Goal: Task Accomplishment & Management: Manage account settings

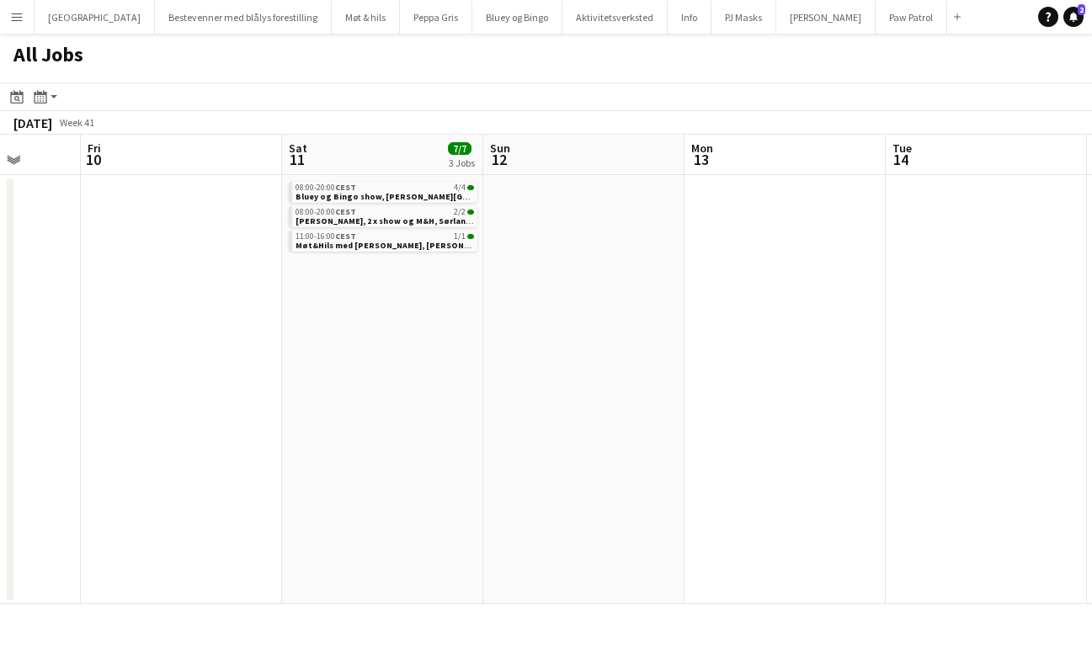
scroll to position [0, 508]
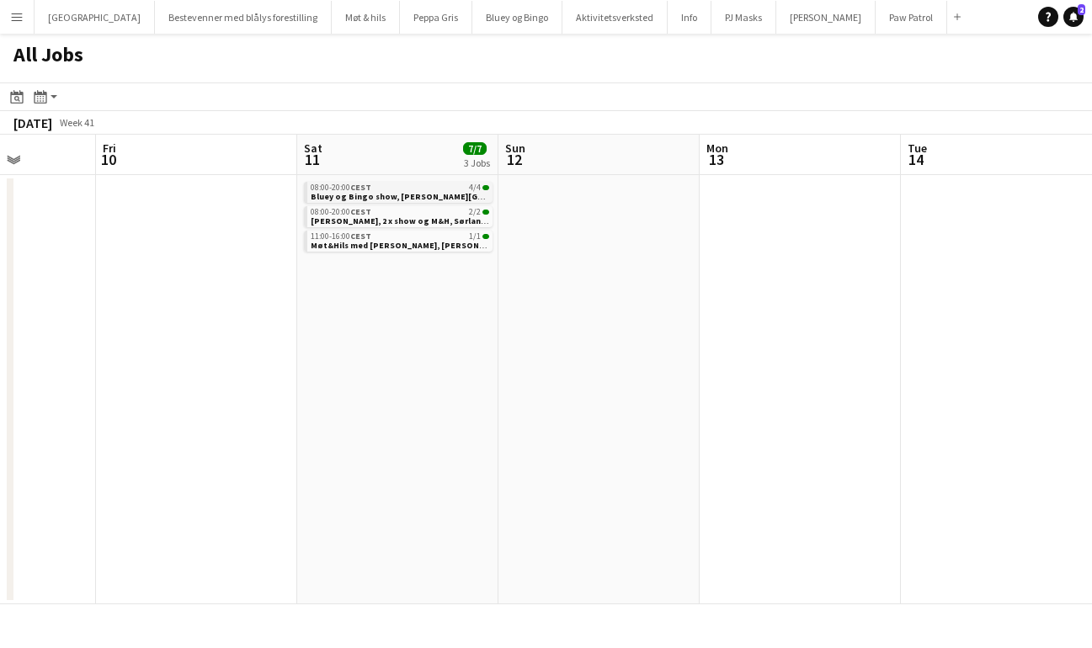
click at [337, 194] on span "Bluey og Bingo show, [PERSON_NAME][GEOGRAPHIC_DATA]" at bounding box center [432, 196] width 242 height 11
click at [13, 15] on app-icon "Menu" at bounding box center [16, 16] width 13 height 13
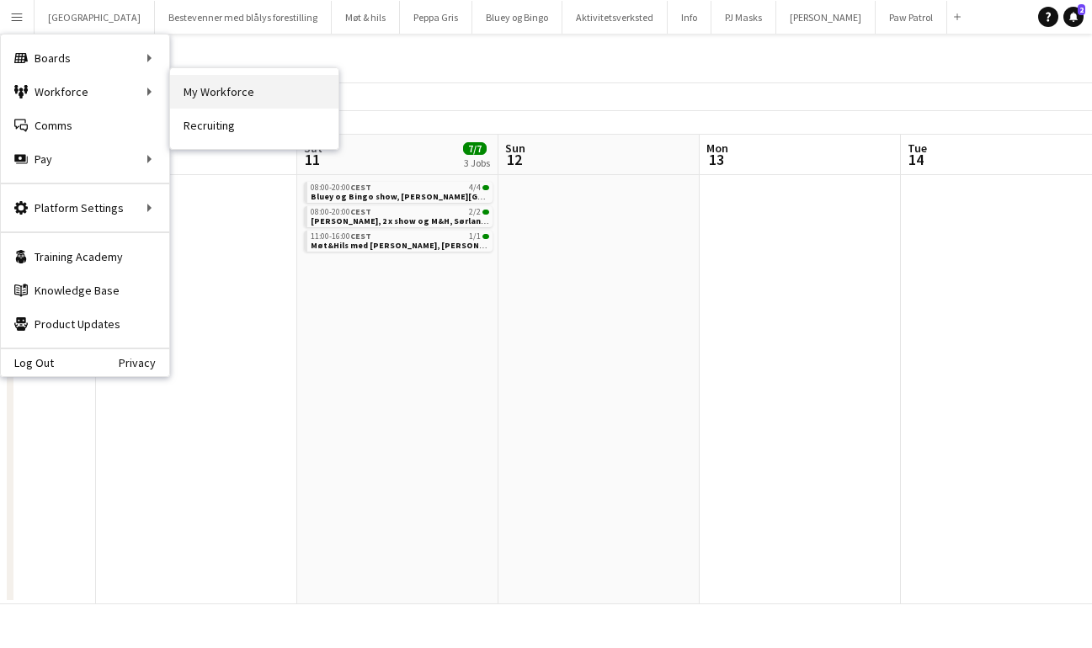
click at [199, 94] on link "My Workforce" at bounding box center [254, 92] width 168 height 34
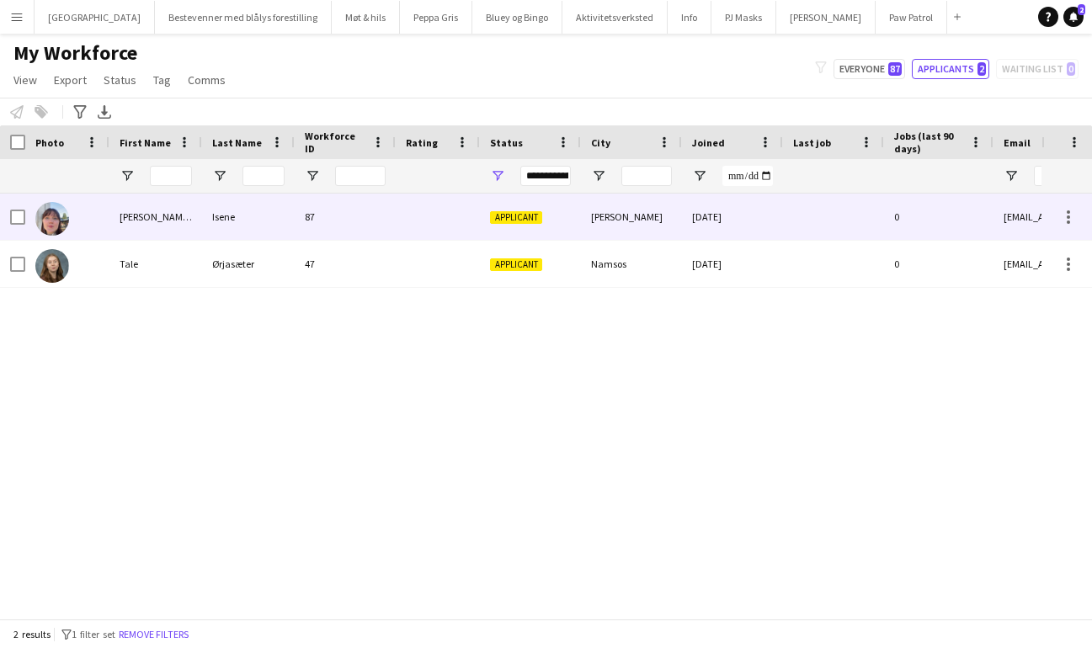
click at [232, 213] on div "Isene" at bounding box center [248, 217] width 93 height 46
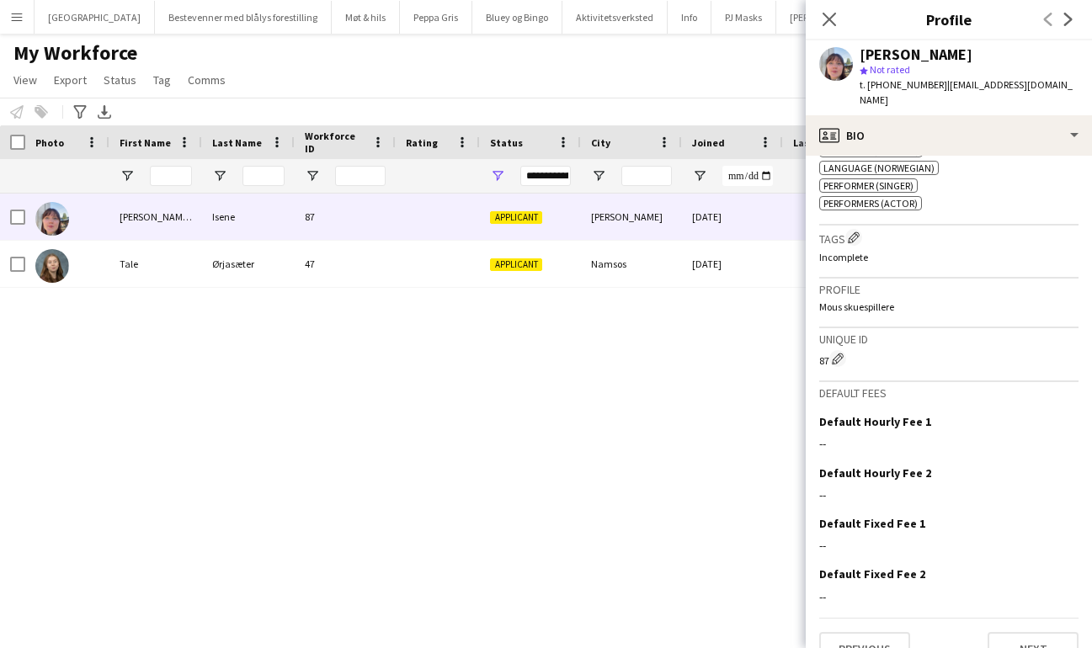
scroll to position [715, 0]
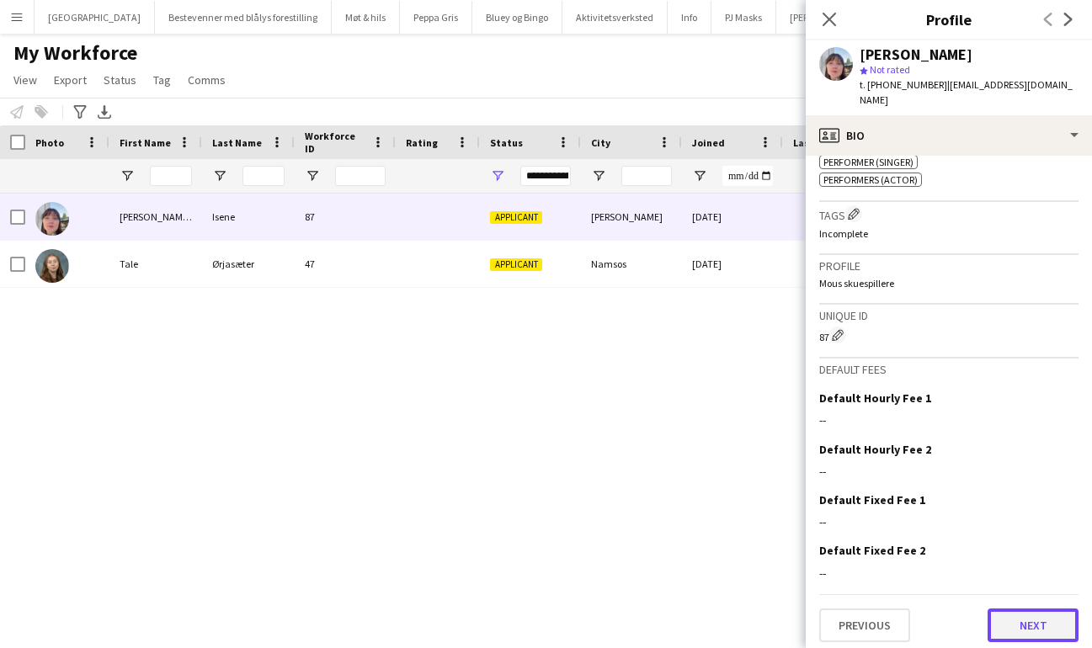
click at [1028, 619] on button "Next" at bounding box center [1032, 626] width 91 height 34
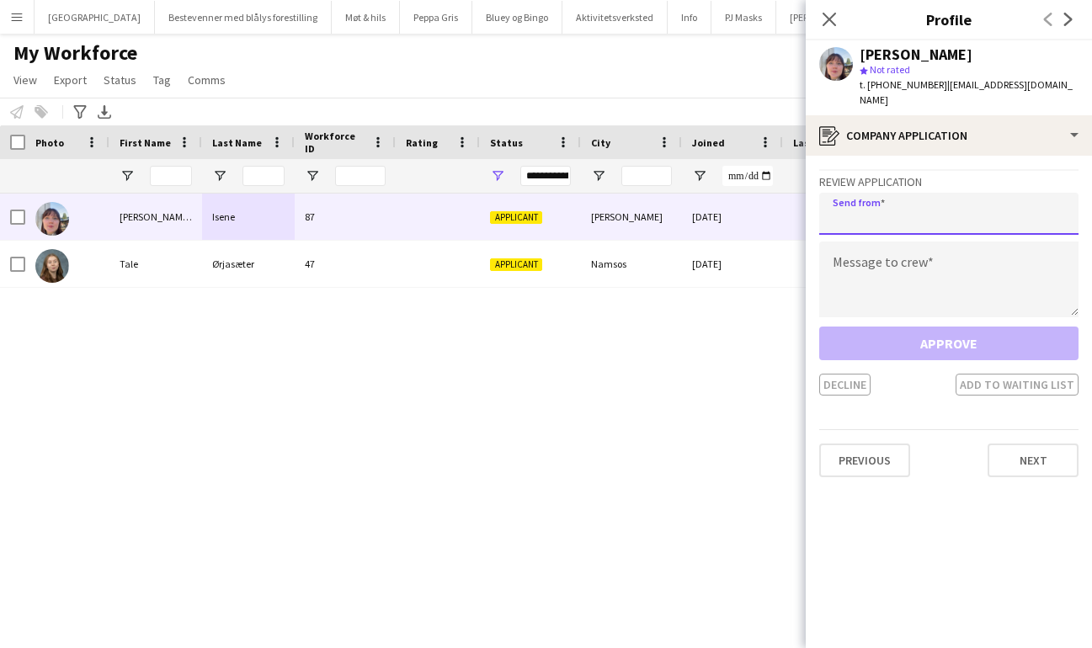
click at [881, 204] on input "email" at bounding box center [948, 214] width 259 height 42
type input "**********"
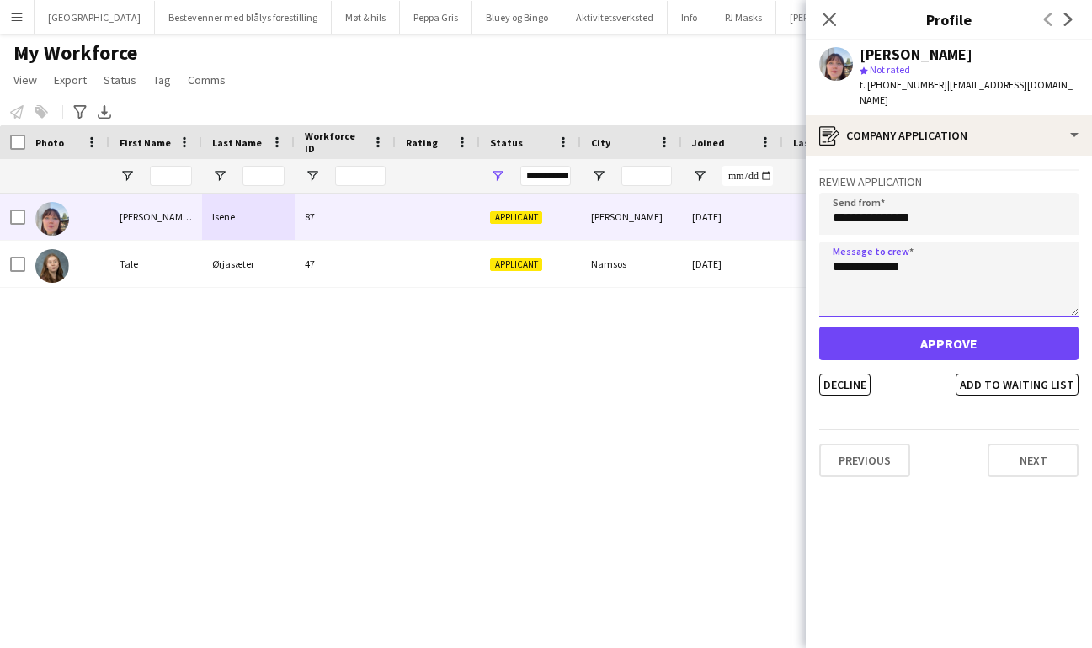
type textarea "**********"
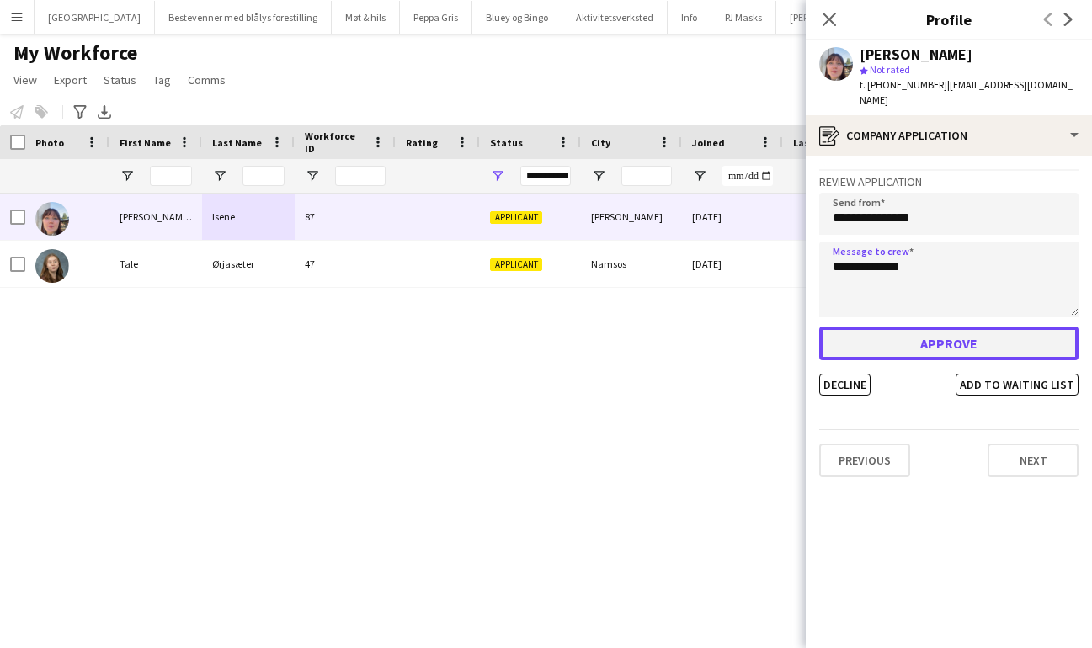
click at [903, 327] on button "Approve" at bounding box center [948, 344] width 259 height 34
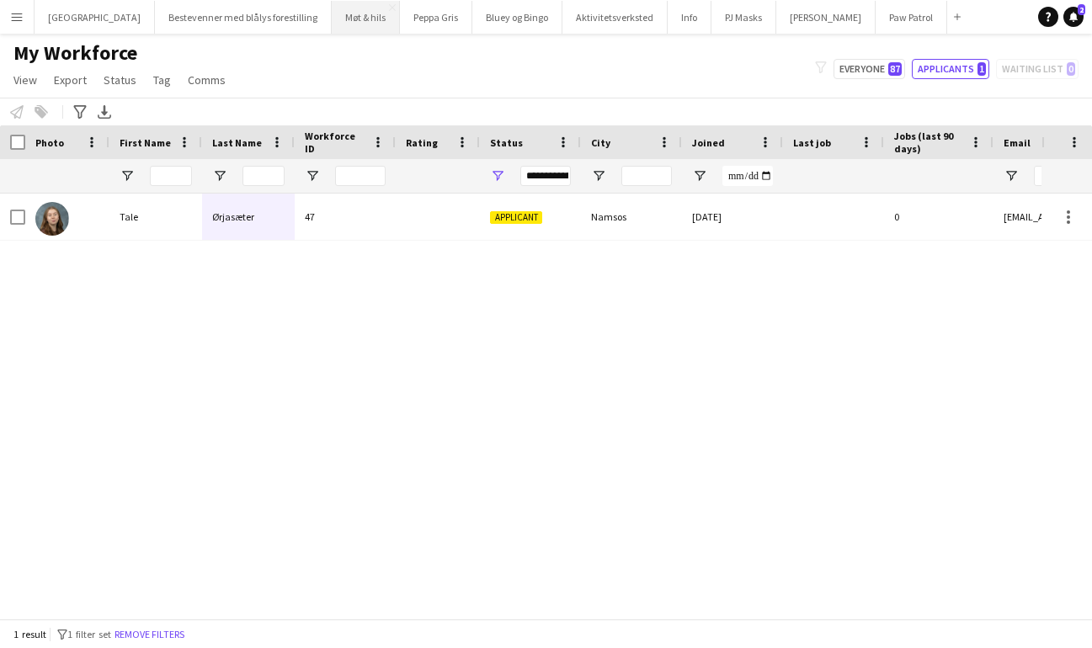
click at [332, 16] on button "Møt & hils Close" at bounding box center [366, 17] width 68 height 33
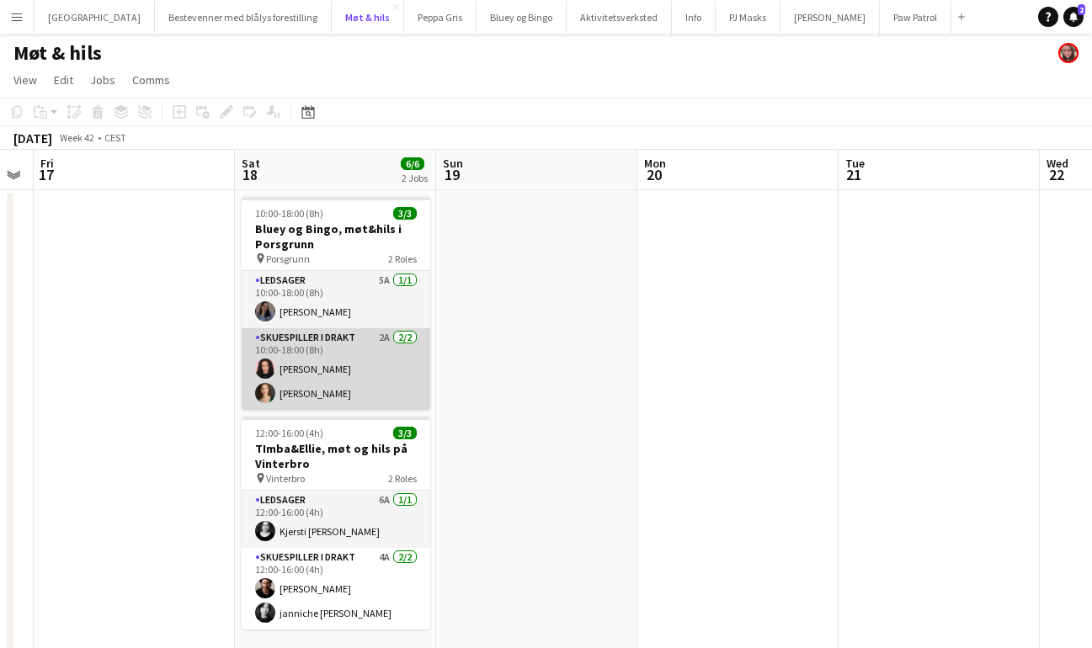
scroll to position [18, 0]
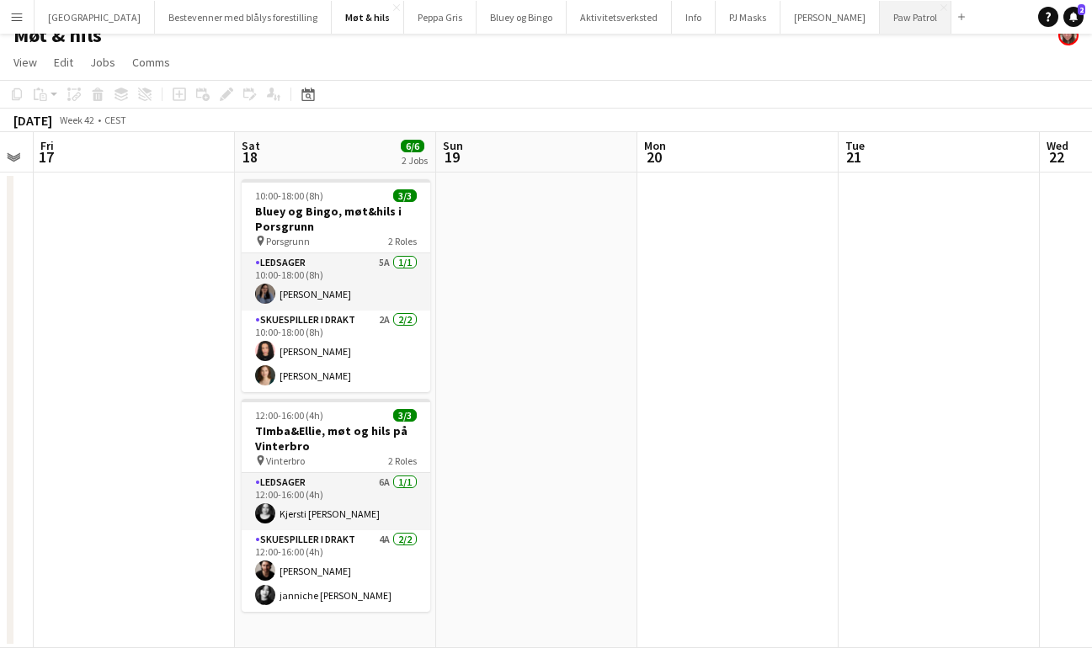
click at [880, 10] on button "Paw Patrol Close" at bounding box center [916, 17] width 72 height 33
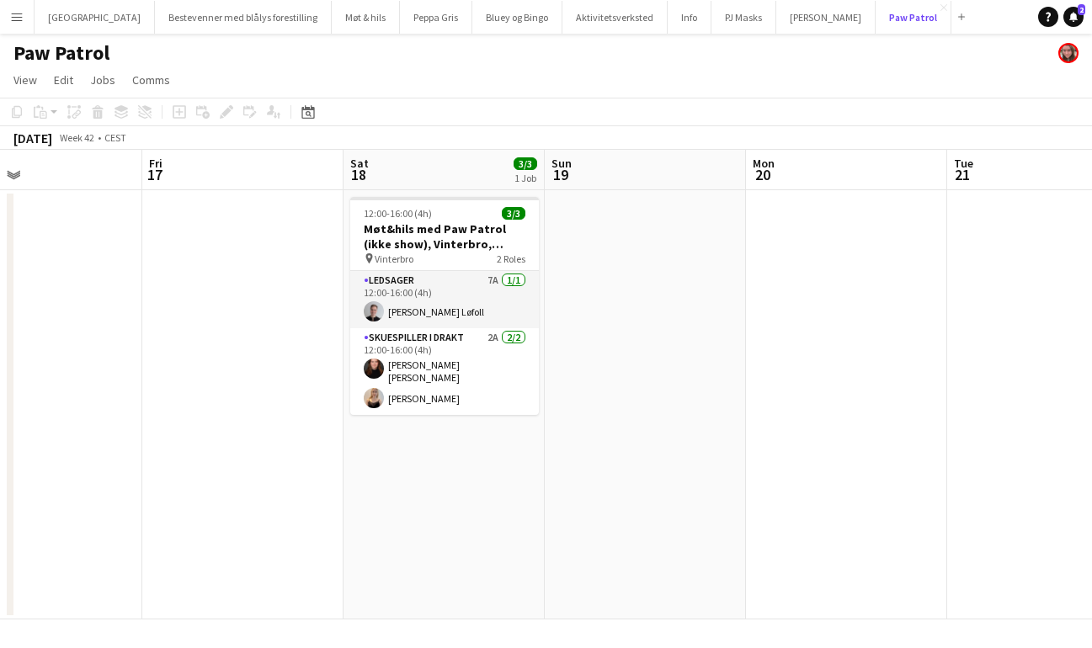
scroll to position [0, 666]
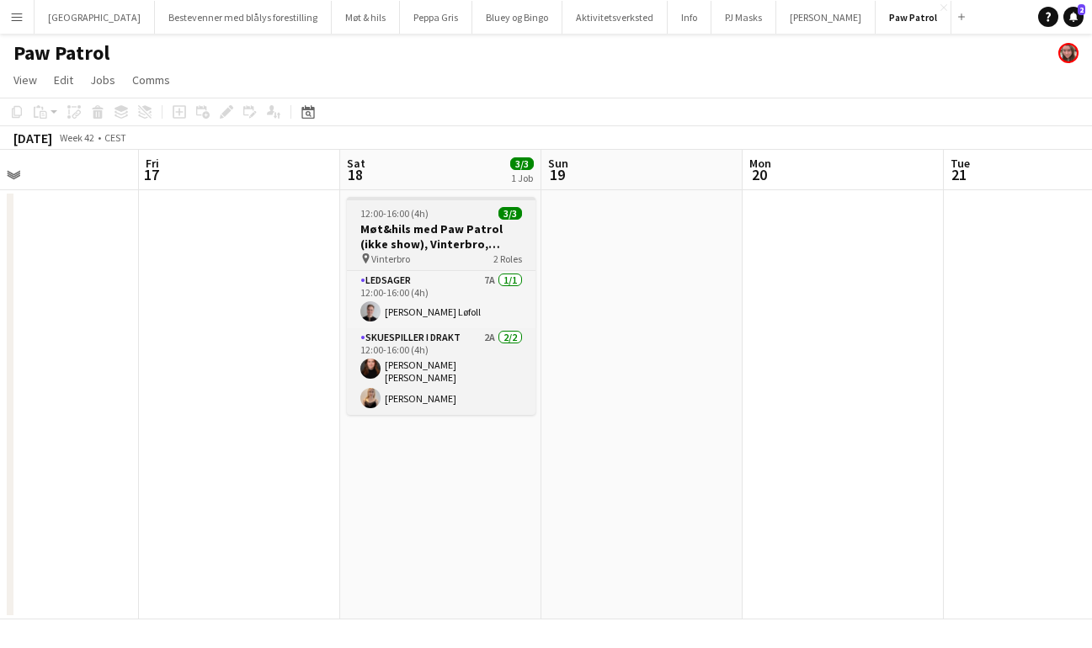
click at [405, 228] on h3 "Møt&hils med Paw Patrol (ikke show), Vinterbro, lørdag 18. oktober" at bounding box center [441, 236] width 189 height 30
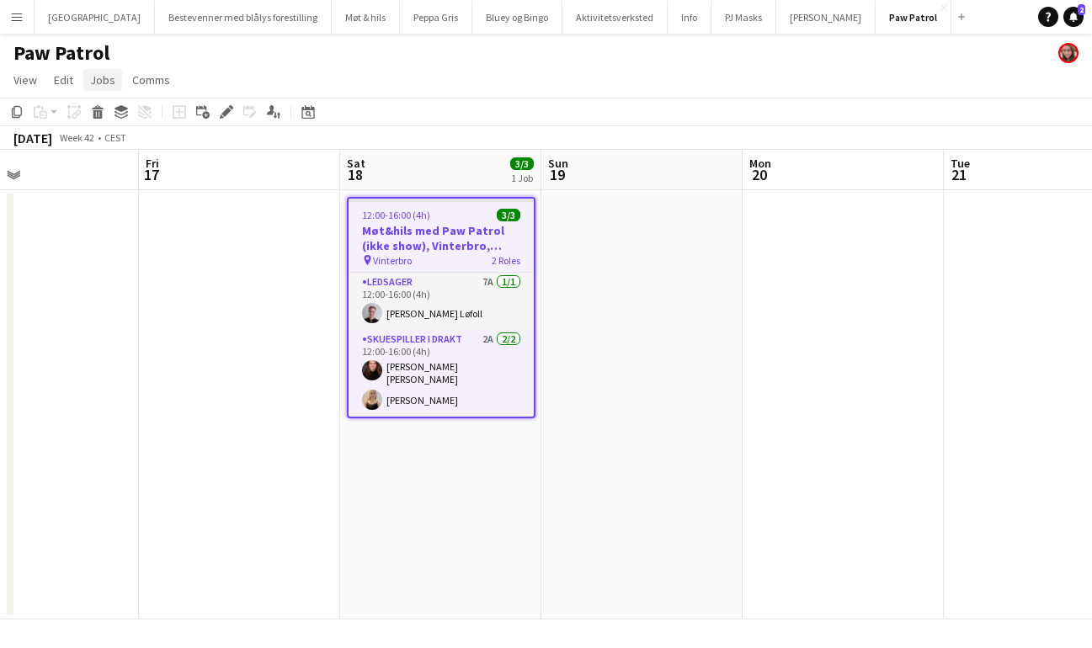
click at [99, 80] on span "Jobs" at bounding box center [102, 79] width 25 height 15
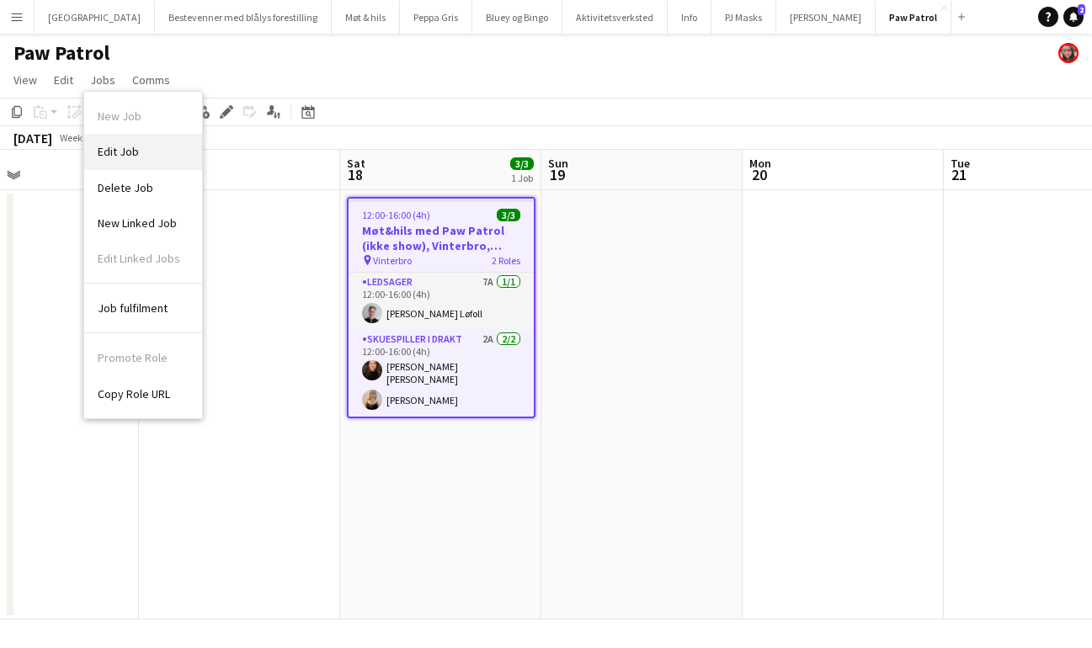
click at [113, 151] on span "Edit Job" at bounding box center [118, 151] width 41 height 15
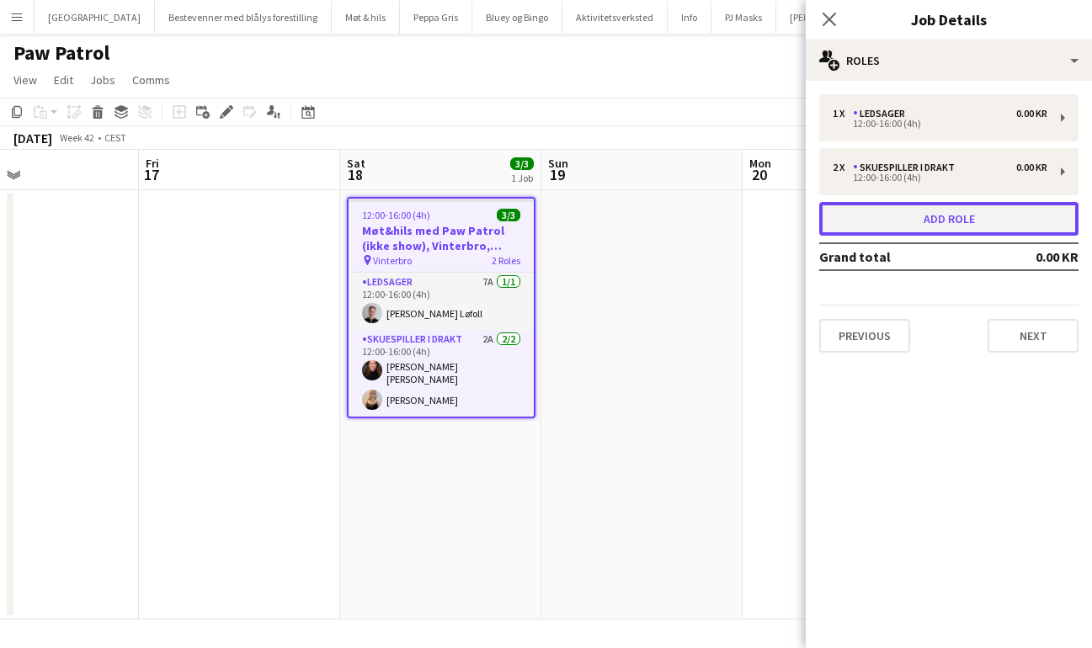
click at [929, 218] on button "Add role" at bounding box center [948, 219] width 259 height 34
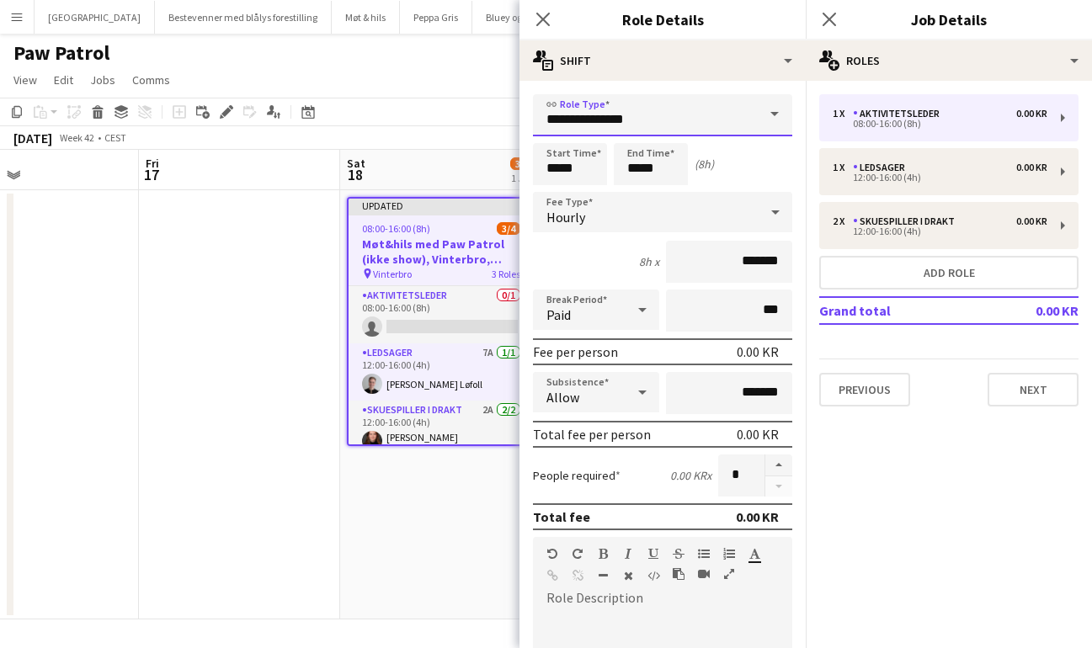
click at [662, 133] on input "**********" at bounding box center [662, 115] width 259 height 42
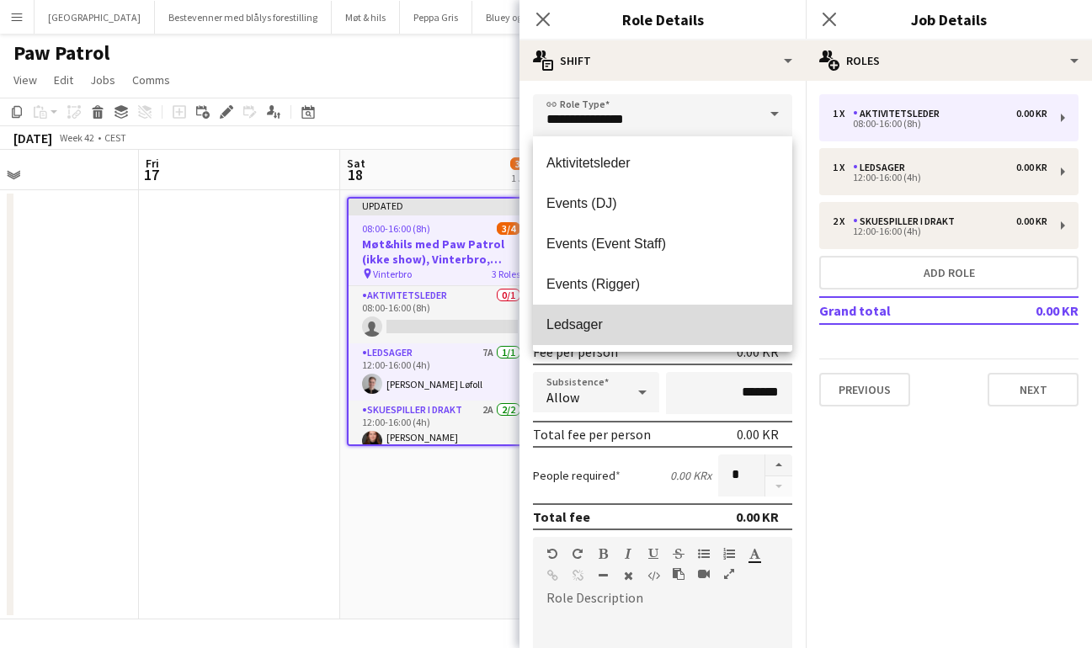
click at [642, 324] on span "Ledsager" at bounding box center [662, 324] width 232 height 16
type input "********"
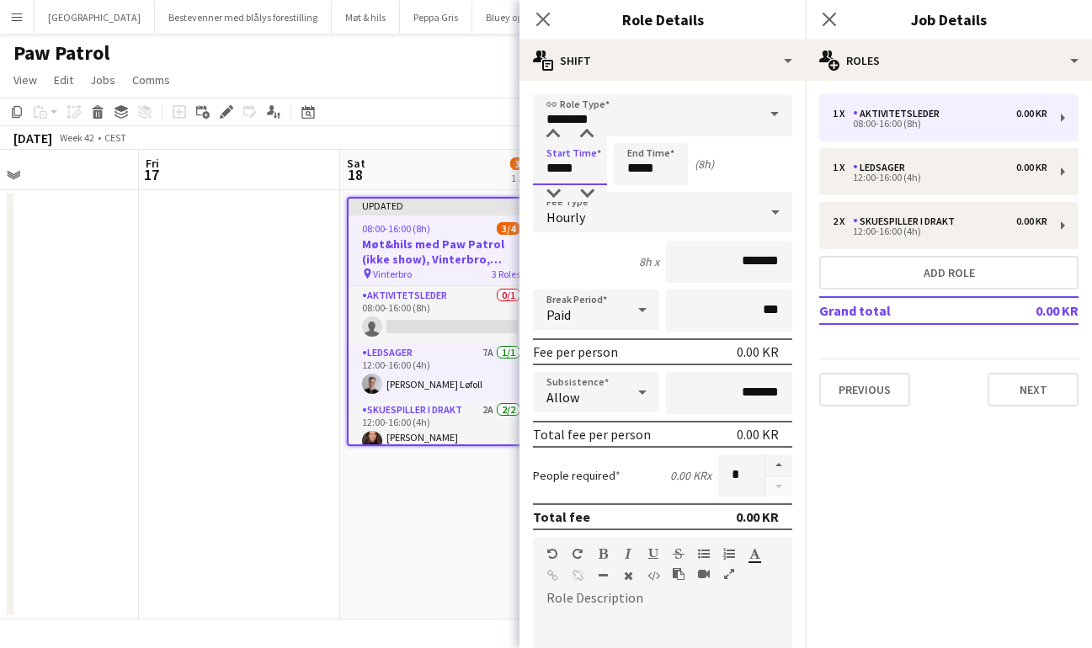
drag, startPoint x: 592, startPoint y: 169, endPoint x: 448, endPoint y: 151, distance: 145.0
click at [449, 152] on body "Menu Boards Boards Boards All jobs Status Workforce Workforce My Workforce Recr…" at bounding box center [546, 324] width 1092 height 648
type input "*****"
click at [596, 252] on div "4h x *******" at bounding box center [662, 262] width 259 height 42
click at [603, 230] on div "Hourly" at bounding box center [646, 212] width 226 height 40
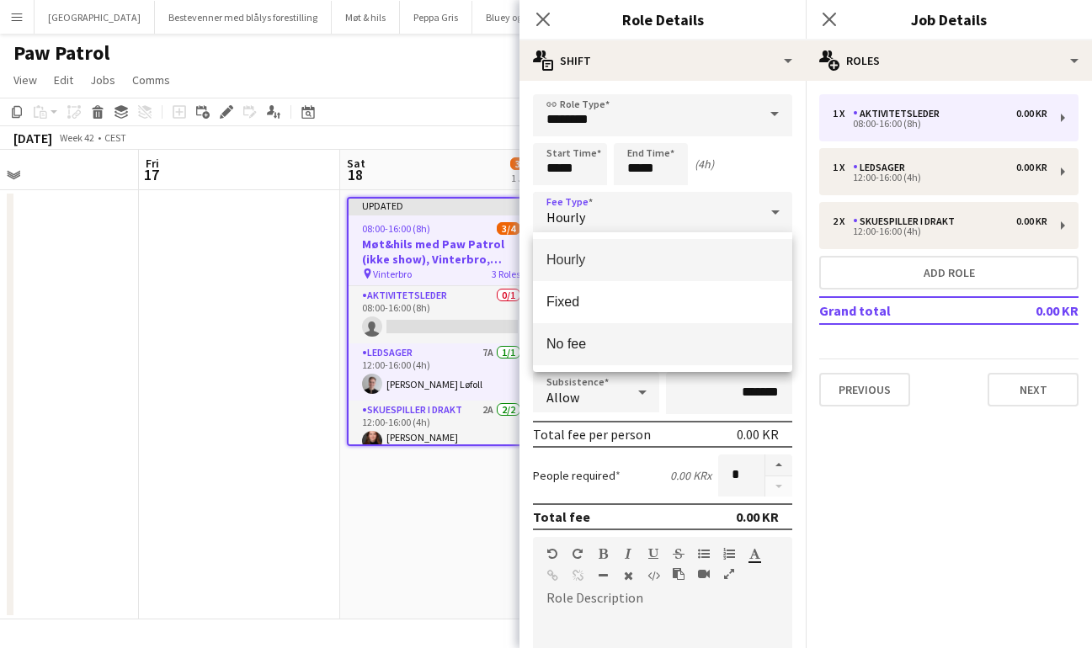
click at [598, 343] on span "No fee" at bounding box center [662, 344] width 232 height 16
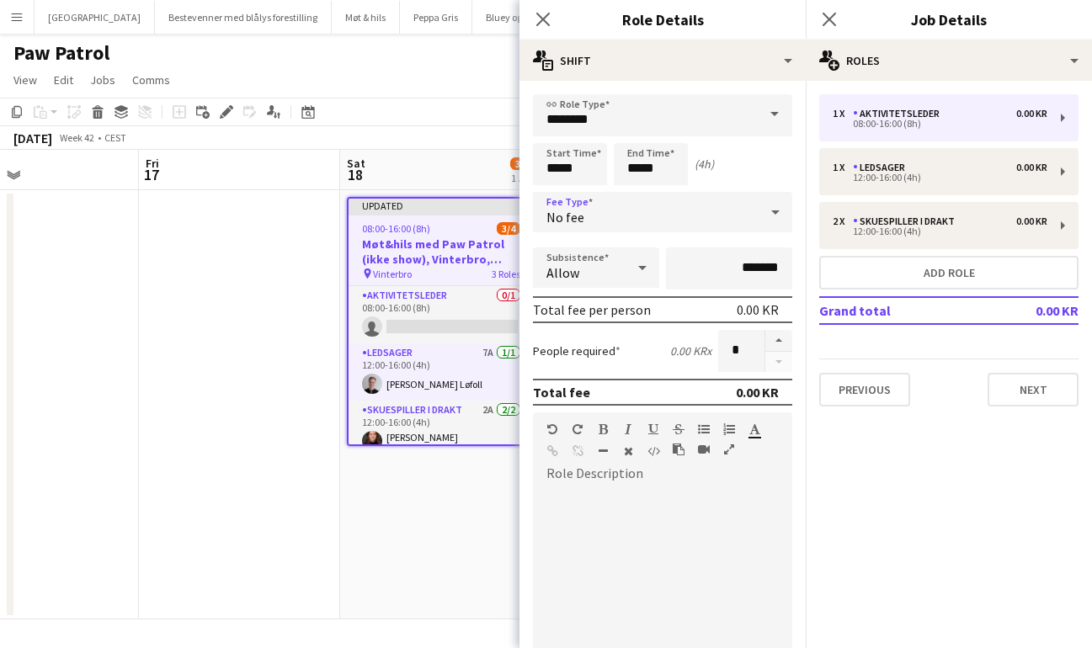
scroll to position [318, 0]
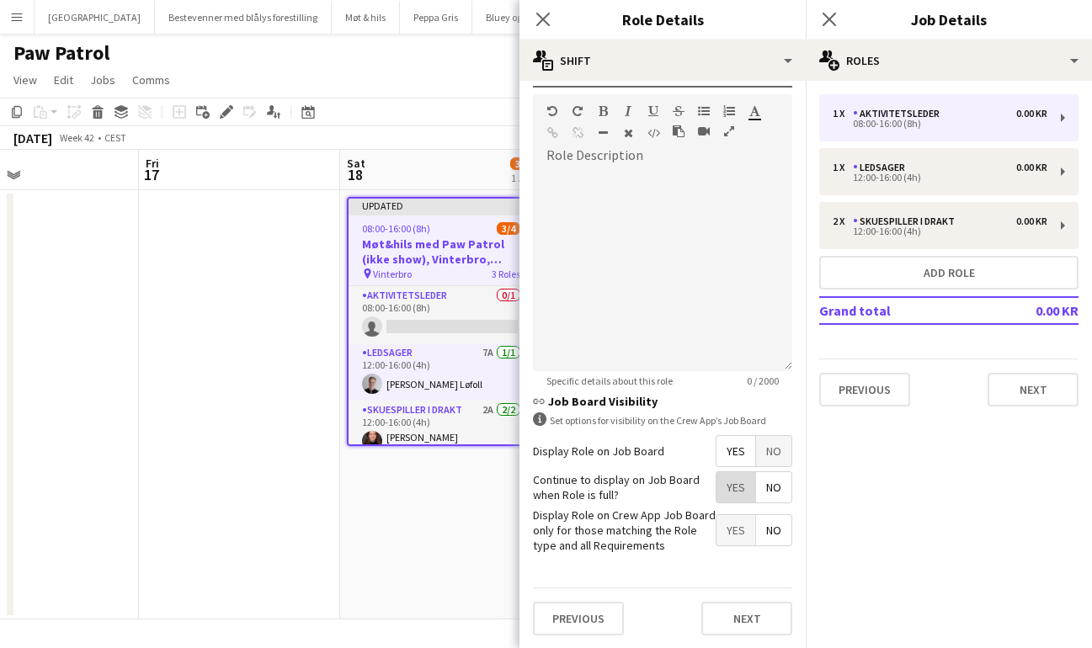
click at [741, 498] on span "Yes" at bounding box center [735, 487] width 39 height 30
click at [748, 615] on button "Next" at bounding box center [746, 619] width 91 height 34
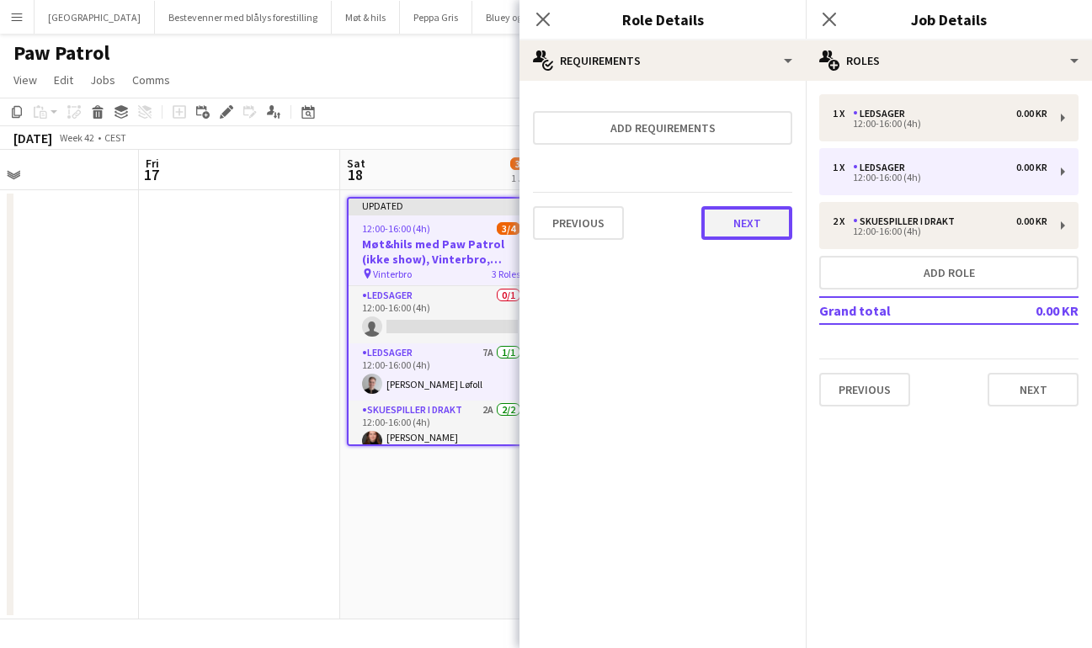
click at [751, 228] on button "Next" at bounding box center [746, 223] width 91 height 34
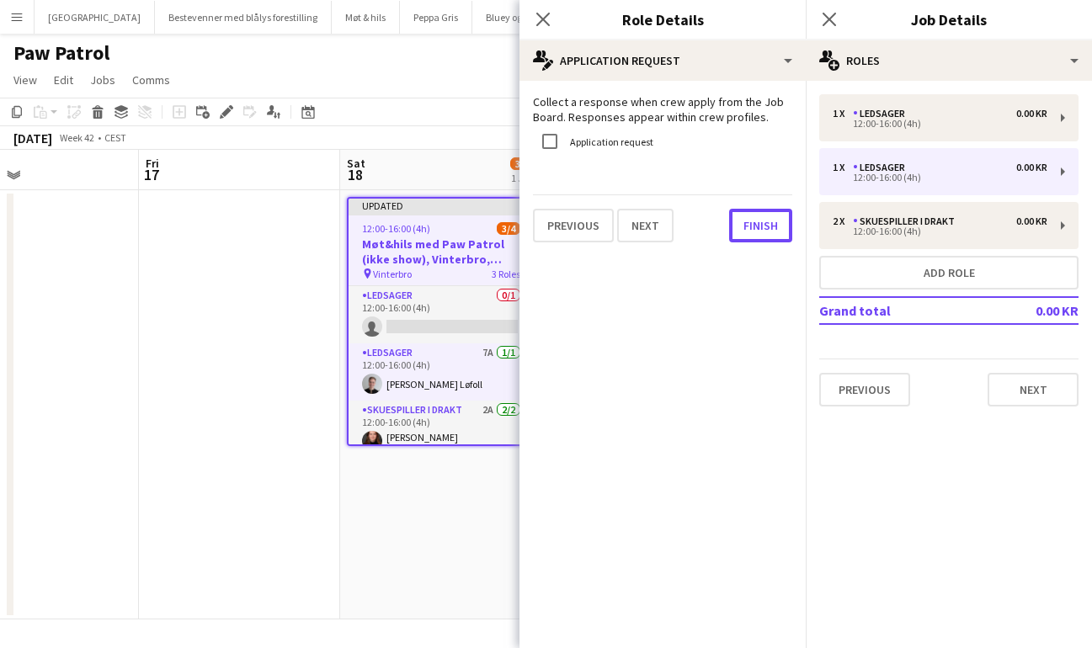
click at [751, 228] on button "Finish" at bounding box center [760, 226] width 63 height 34
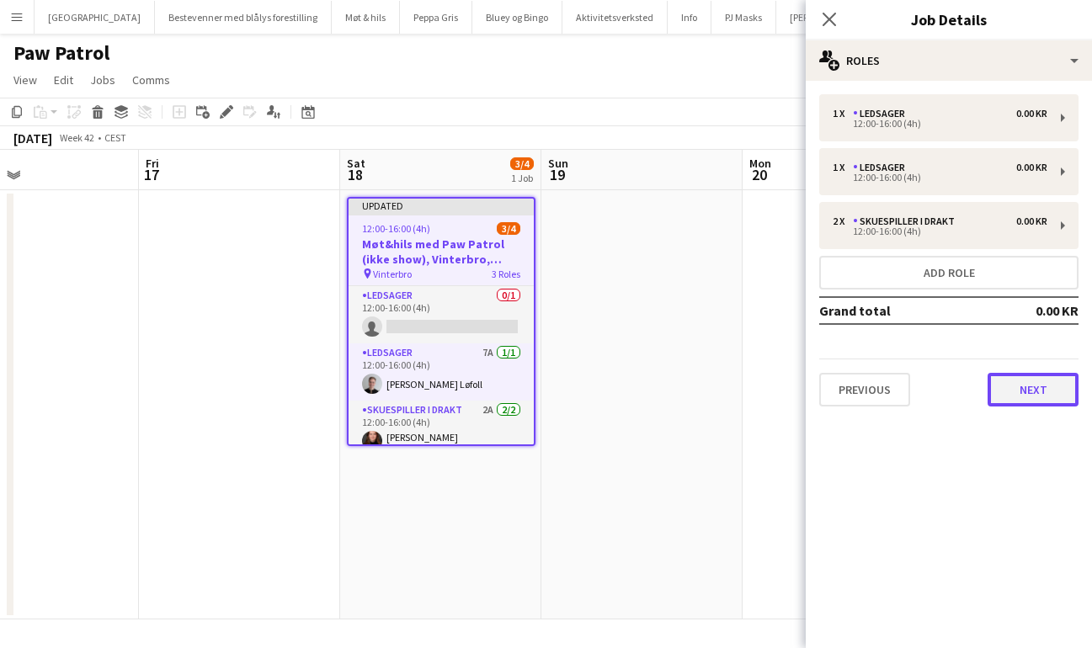
click at [1037, 385] on button "Next" at bounding box center [1032, 390] width 91 height 34
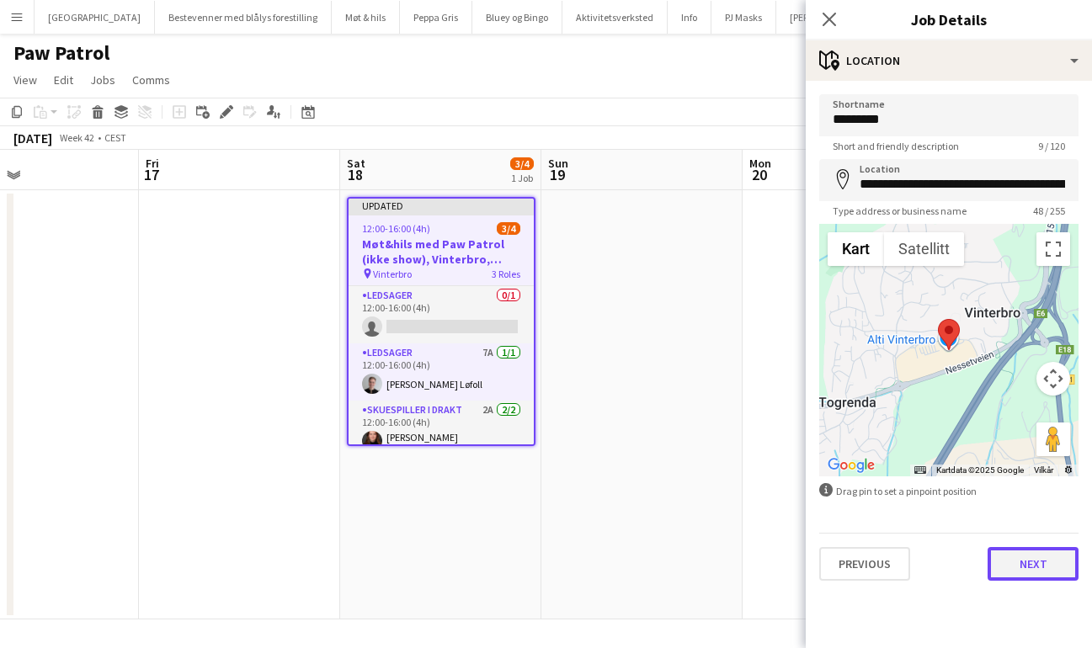
click at [1037, 561] on button "Next" at bounding box center [1032, 564] width 91 height 34
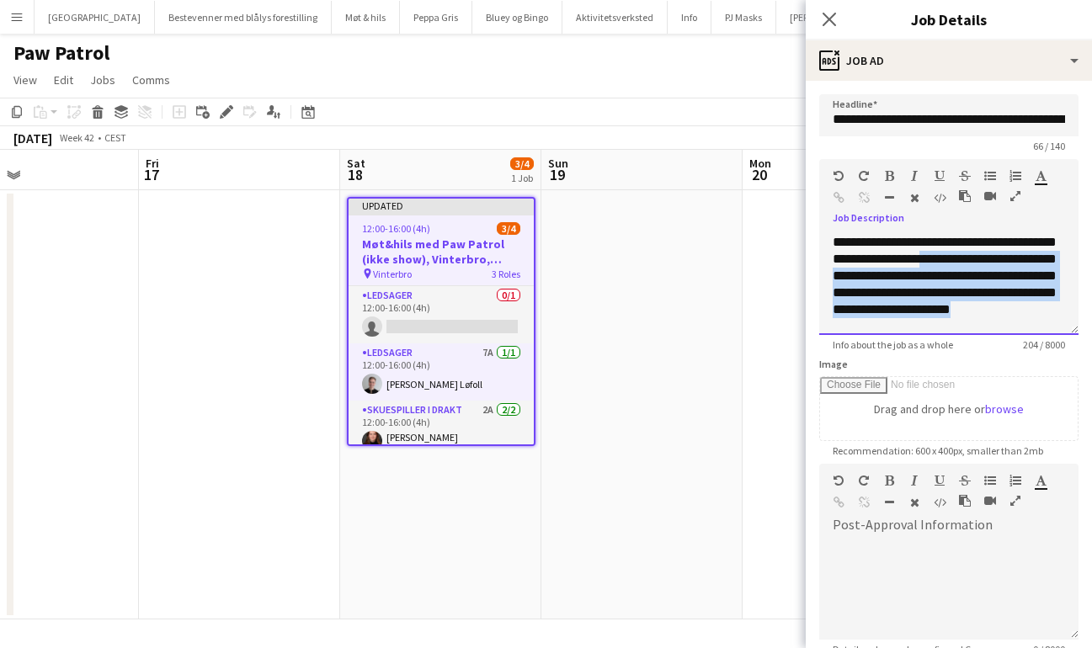
scroll to position [13, 0]
drag, startPoint x: 959, startPoint y: 262, endPoint x: 991, endPoint y: 346, distance: 89.7
click at [991, 346] on app-form-group "**********" at bounding box center [948, 255] width 259 height 192
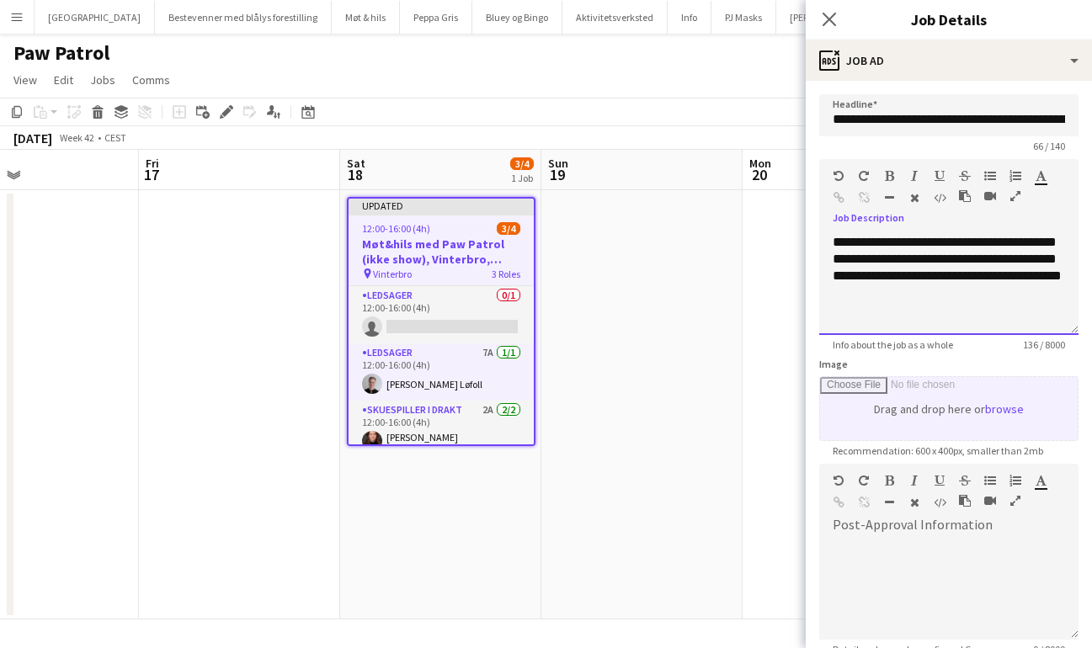
scroll to position [183, 0]
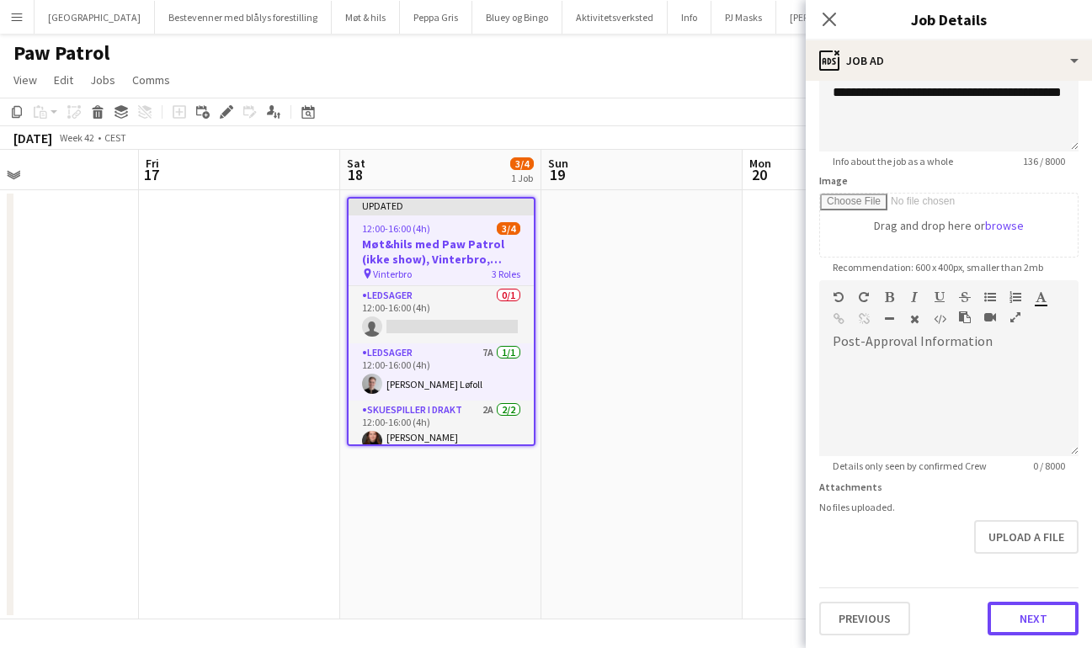
click at [1014, 617] on button "Next" at bounding box center [1032, 619] width 91 height 34
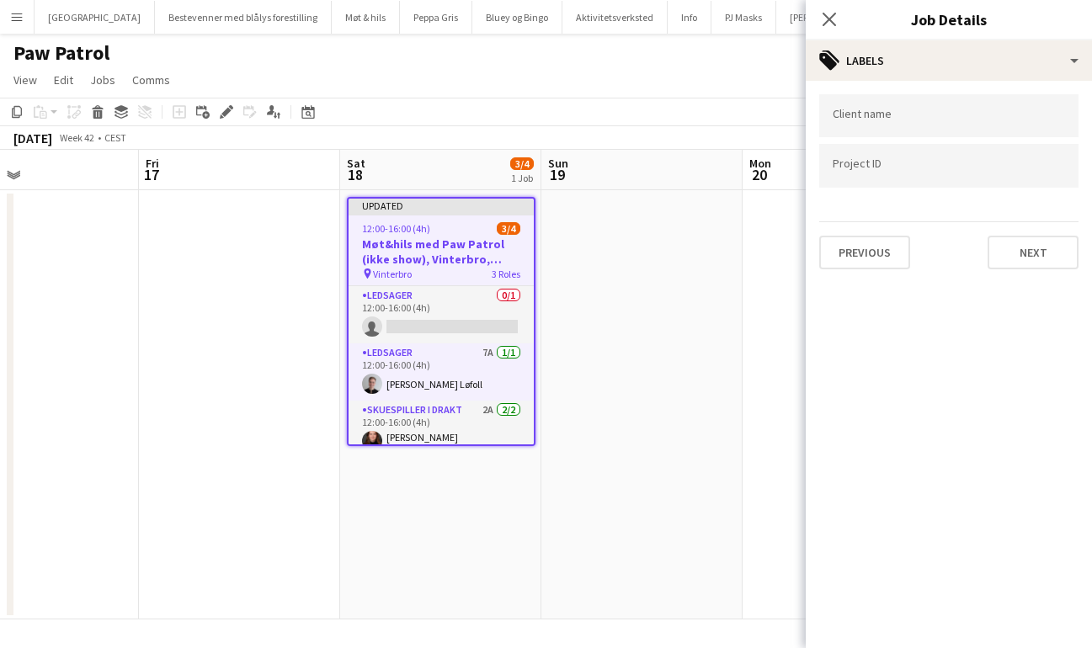
scroll to position [0, 0]
click at [1024, 268] on div "Client name Project ID Previous Next" at bounding box center [948, 182] width 286 height 202
click at [1024, 264] on button "Next" at bounding box center [1032, 253] width 91 height 34
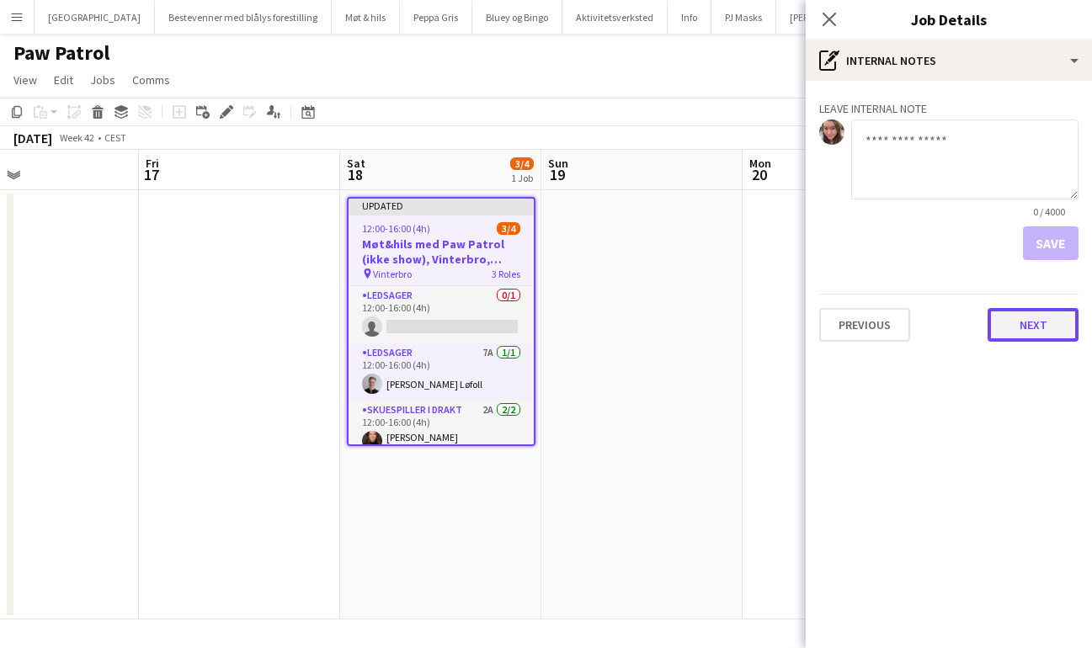
click at [1024, 321] on button "Next" at bounding box center [1032, 325] width 91 height 34
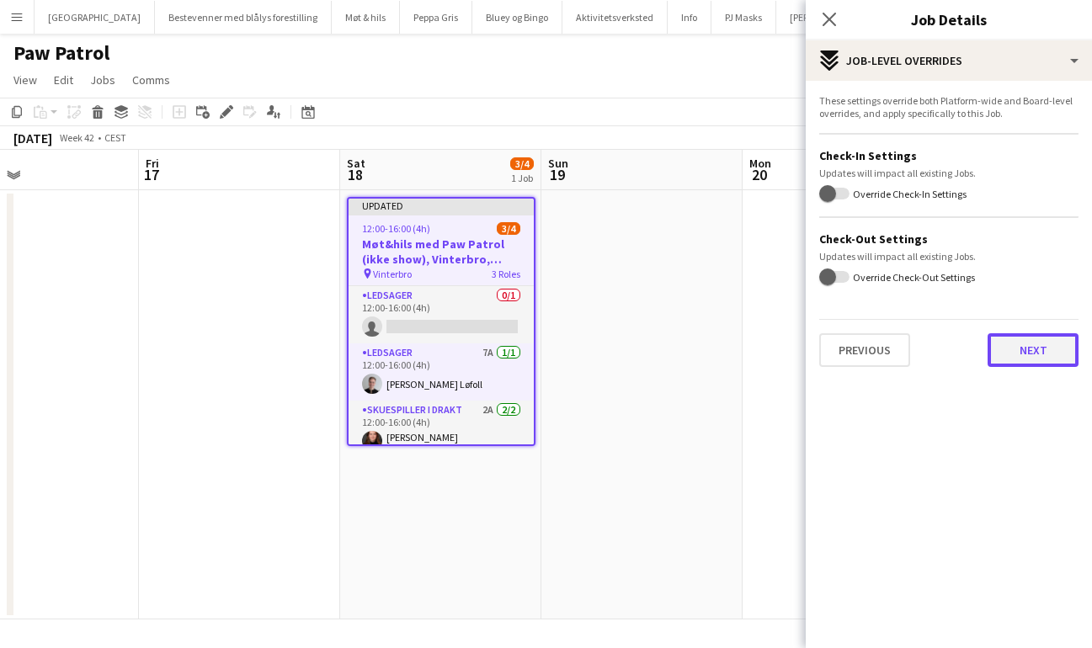
click at [1034, 353] on button "Next" at bounding box center [1032, 350] width 91 height 34
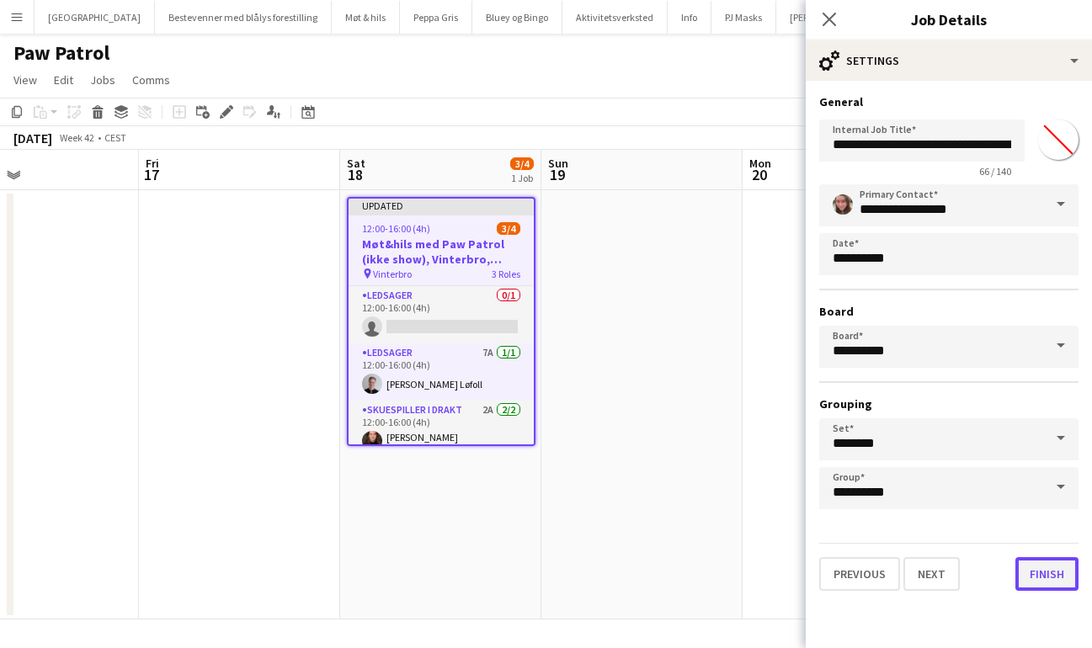
click at [1057, 583] on button "Finish" at bounding box center [1046, 574] width 63 height 34
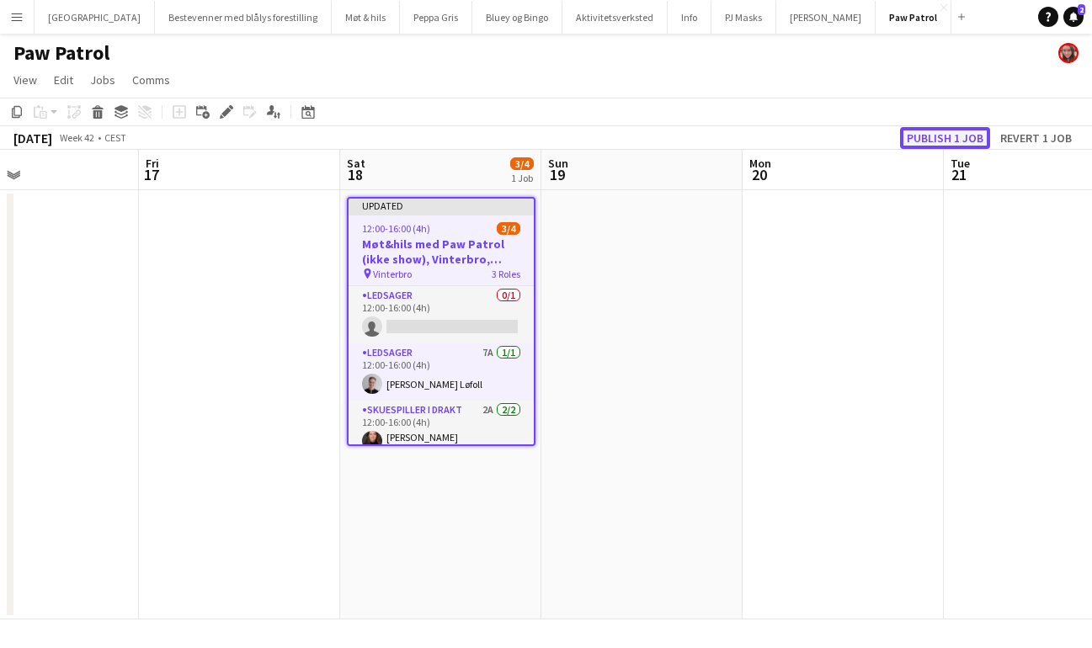
click at [932, 135] on button "Publish 1 job" at bounding box center [945, 138] width 90 height 22
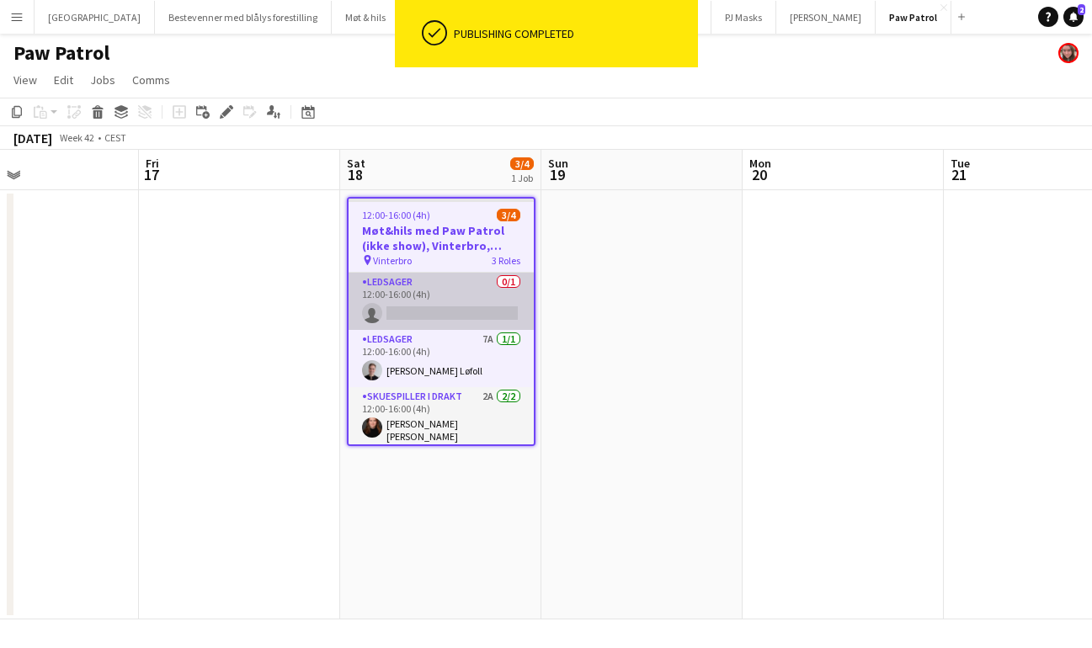
click at [438, 294] on app-card-role "Ledsager 0/1 12:00-16:00 (4h) single-neutral-actions" at bounding box center [440, 301] width 185 height 57
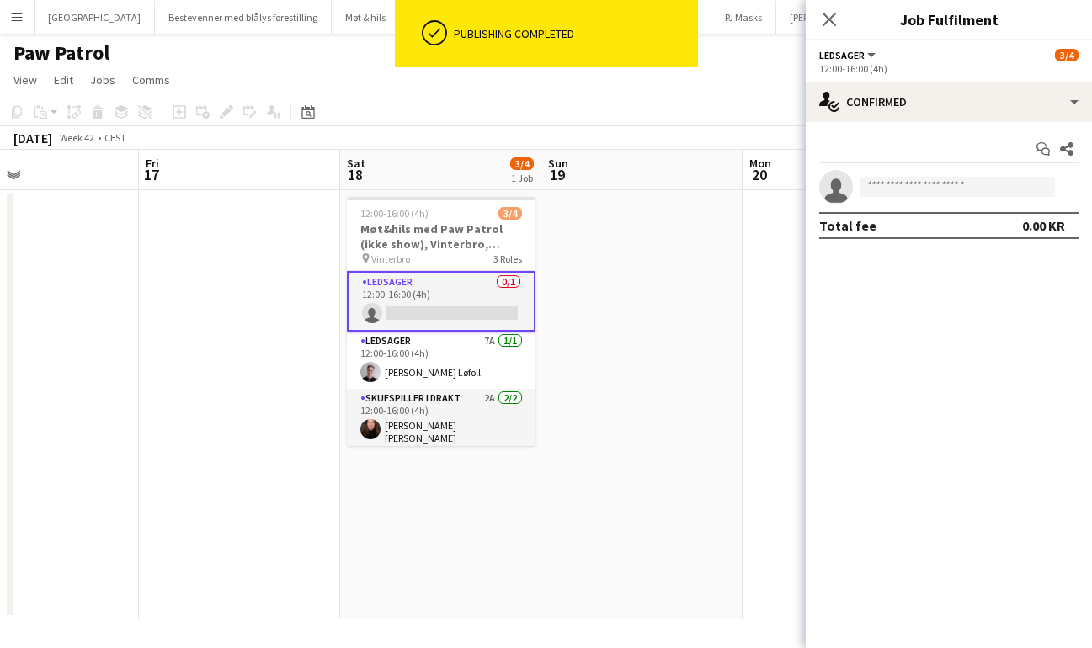
click at [931, 173] on app-invite-slot "single-neutral-actions" at bounding box center [948, 187] width 286 height 34
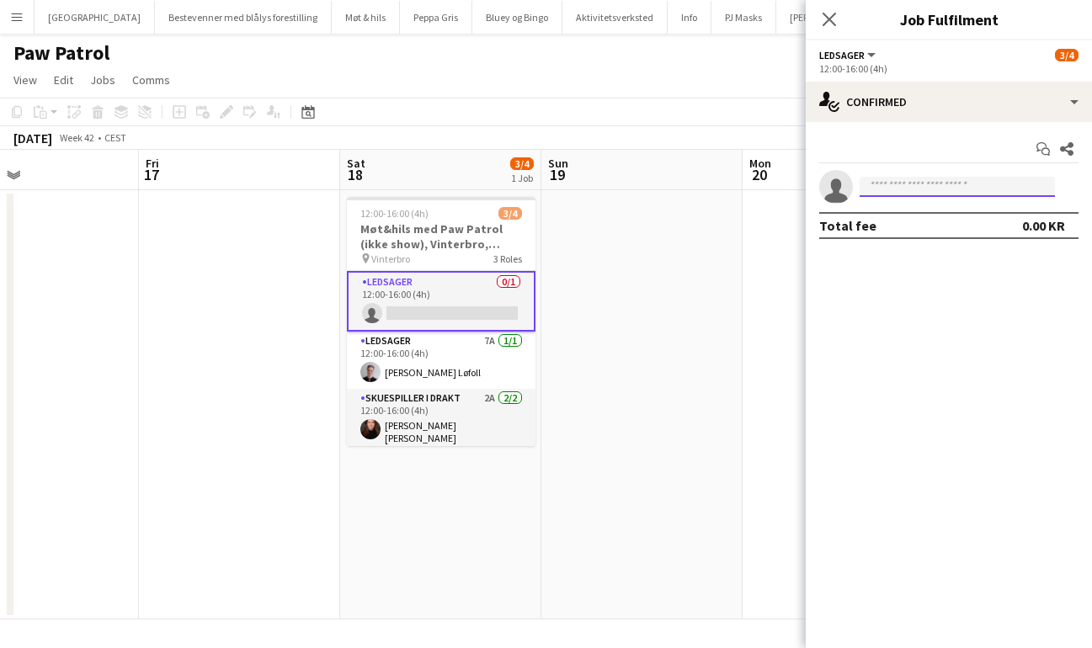
click at [931, 185] on input at bounding box center [956, 187] width 195 height 20
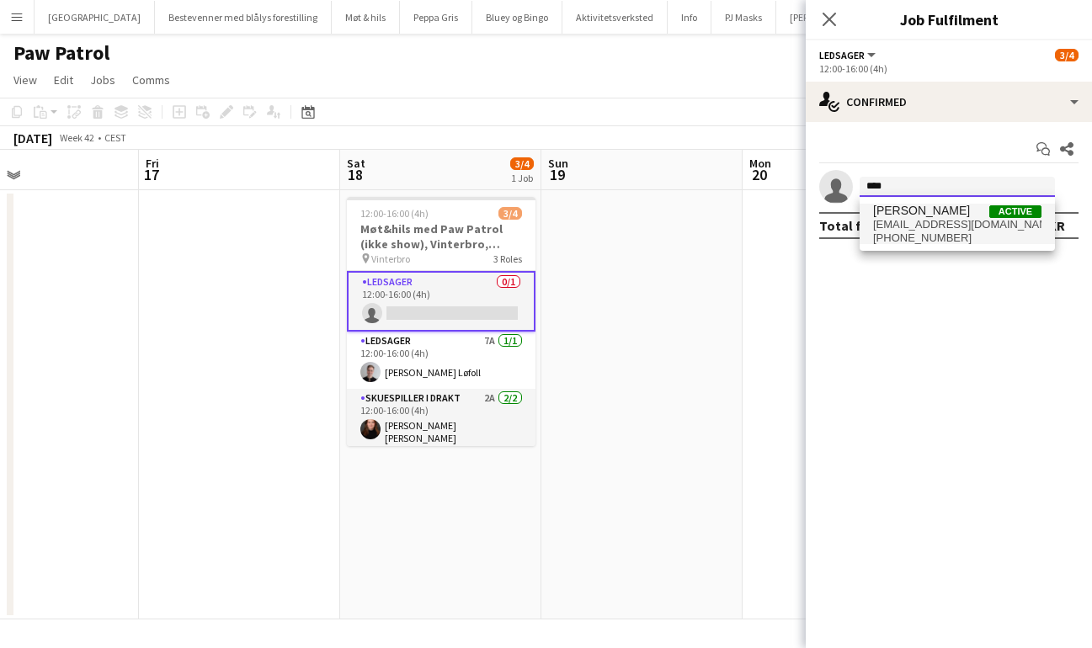
type input "***"
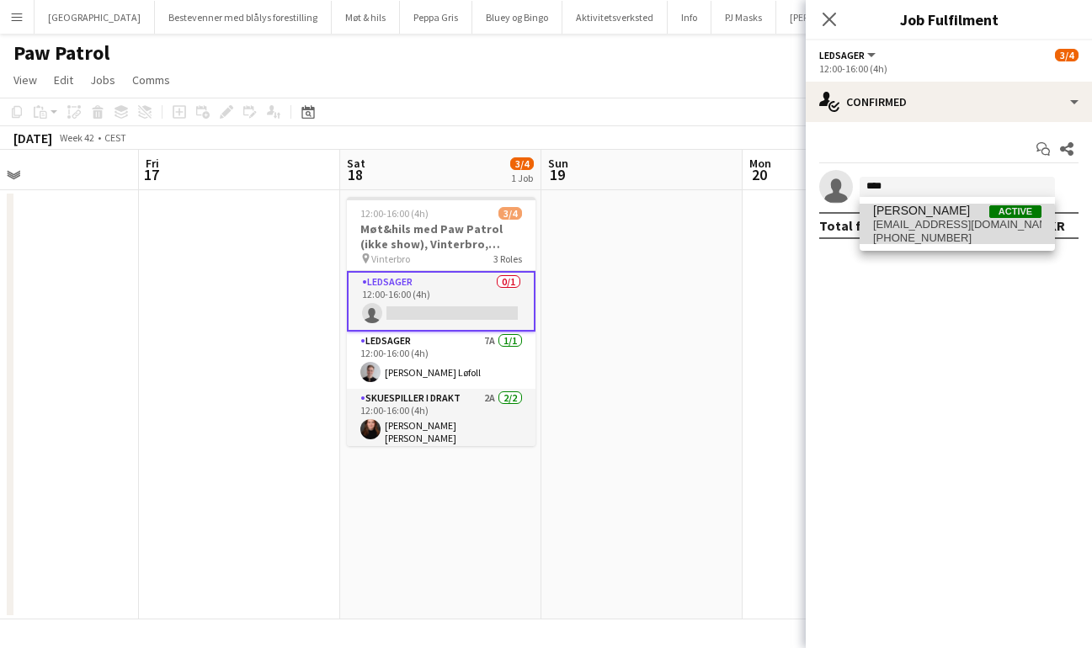
click at [933, 231] on span "+4794973867" at bounding box center [957, 237] width 168 height 13
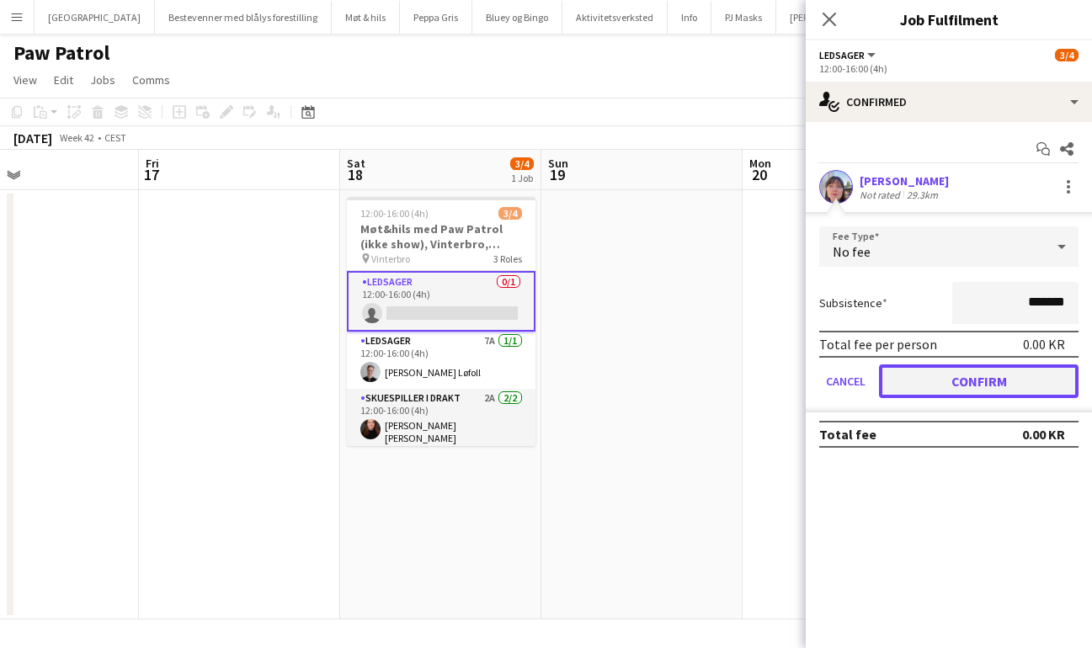
click at [959, 394] on button "Confirm" at bounding box center [978, 381] width 199 height 34
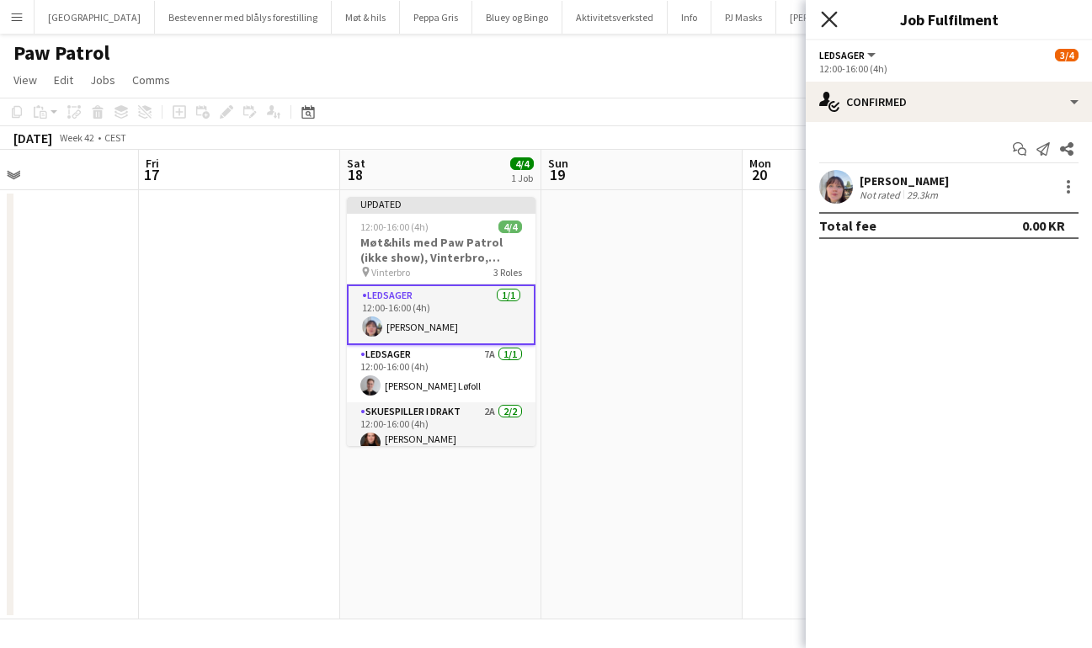
click at [826, 14] on icon "Close pop-in" at bounding box center [829, 19] width 16 height 16
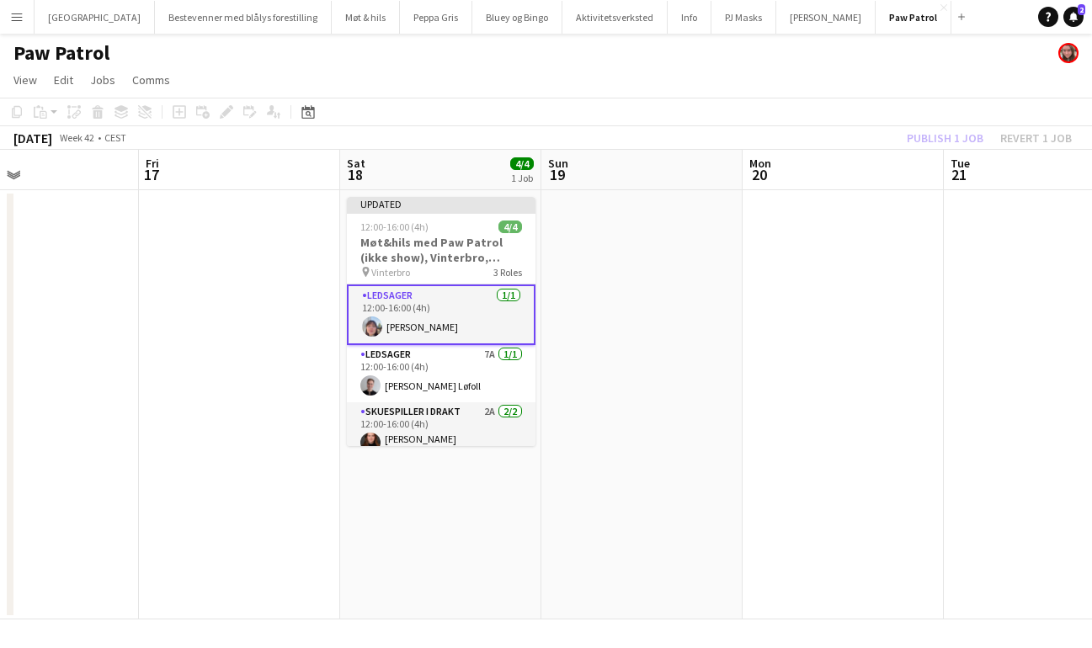
click at [948, 139] on div "Publish 1 job Revert 1 job" at bounding box center [988, 138] width 205 height 22
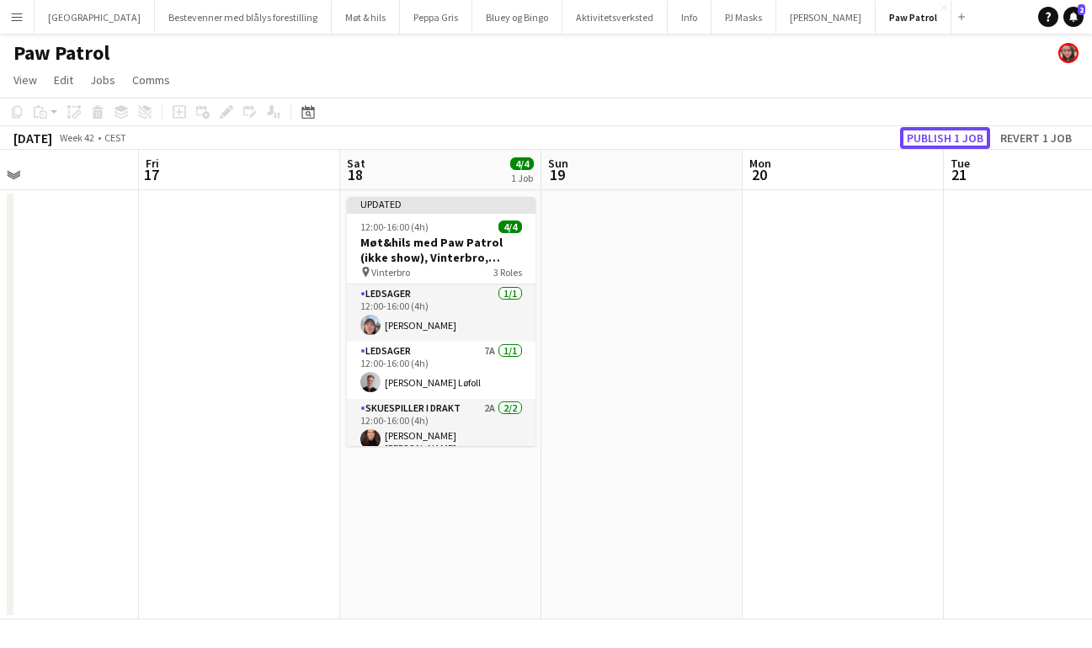
click at [948, 139] on button "Publish 1 job" at bounding box center [945, 138] width 90 height 22
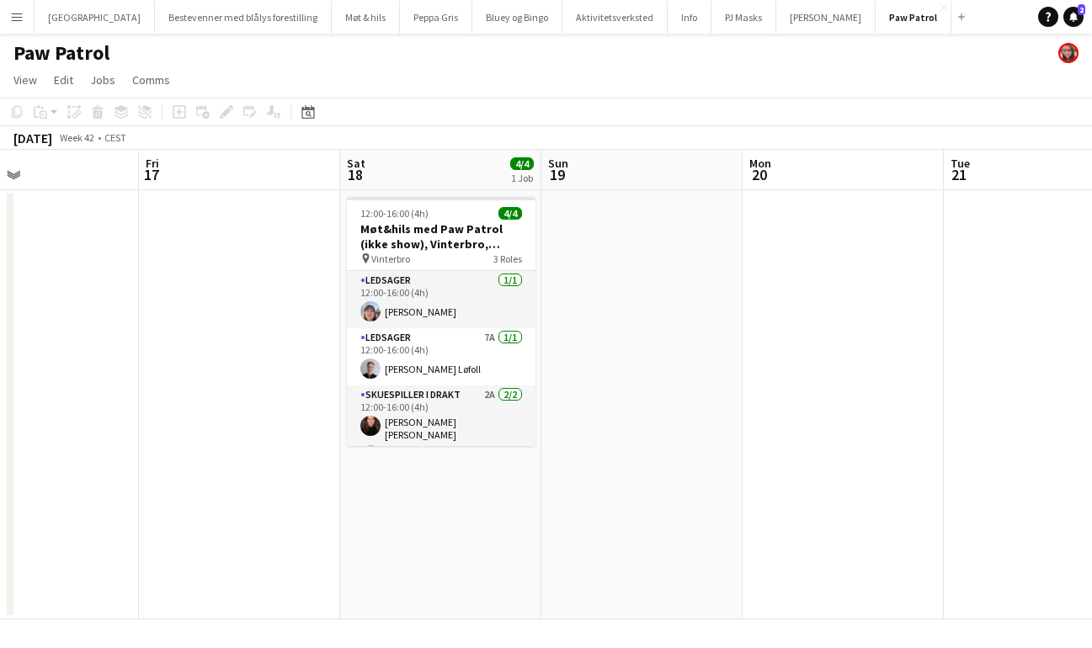
click at [26, 17] on button "Menu" at bounding box center [17, 17] width 34 height 34
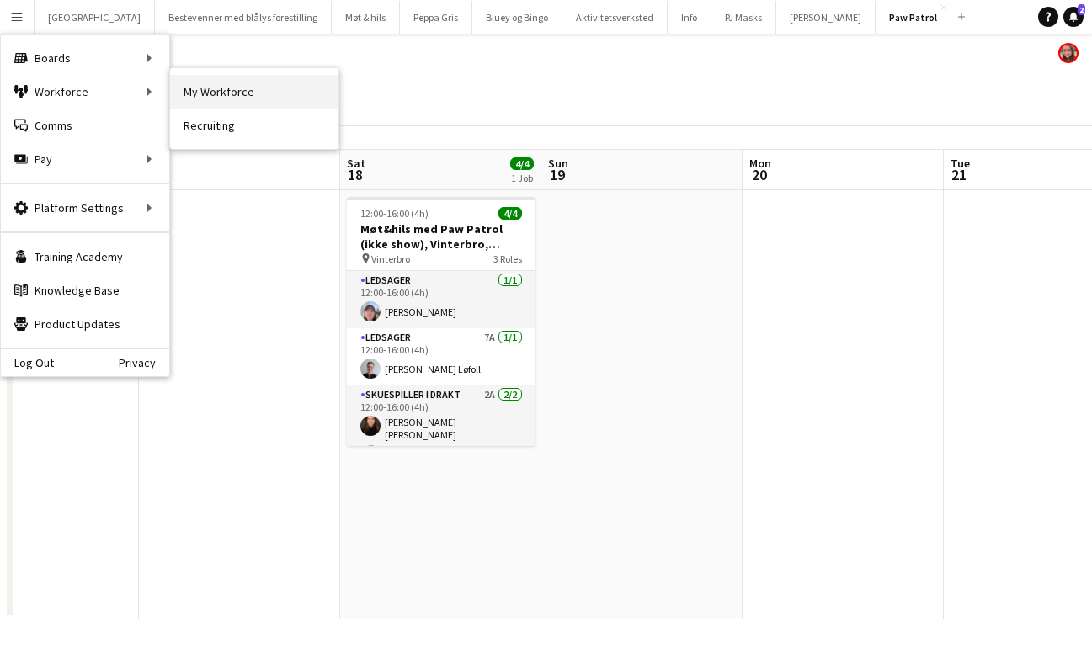
click at [199, 95] on link "My Workforce" at bounding box center [254, 92] width 168 height 34
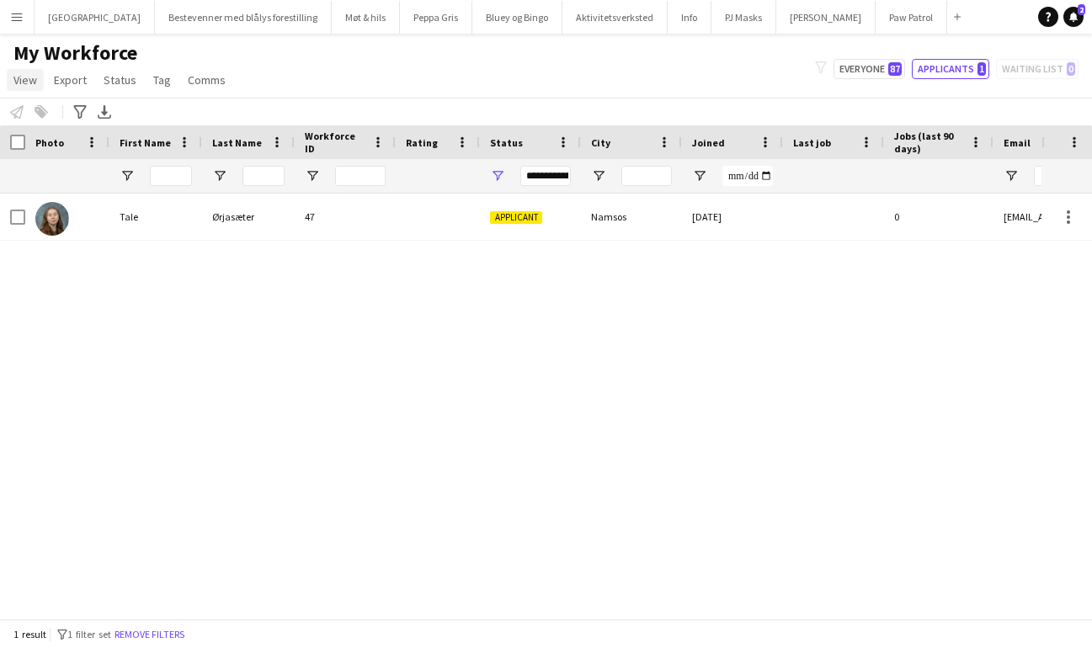
click at [22, 86] on span "View" at bounding box center [25, 79] width 24 height 15
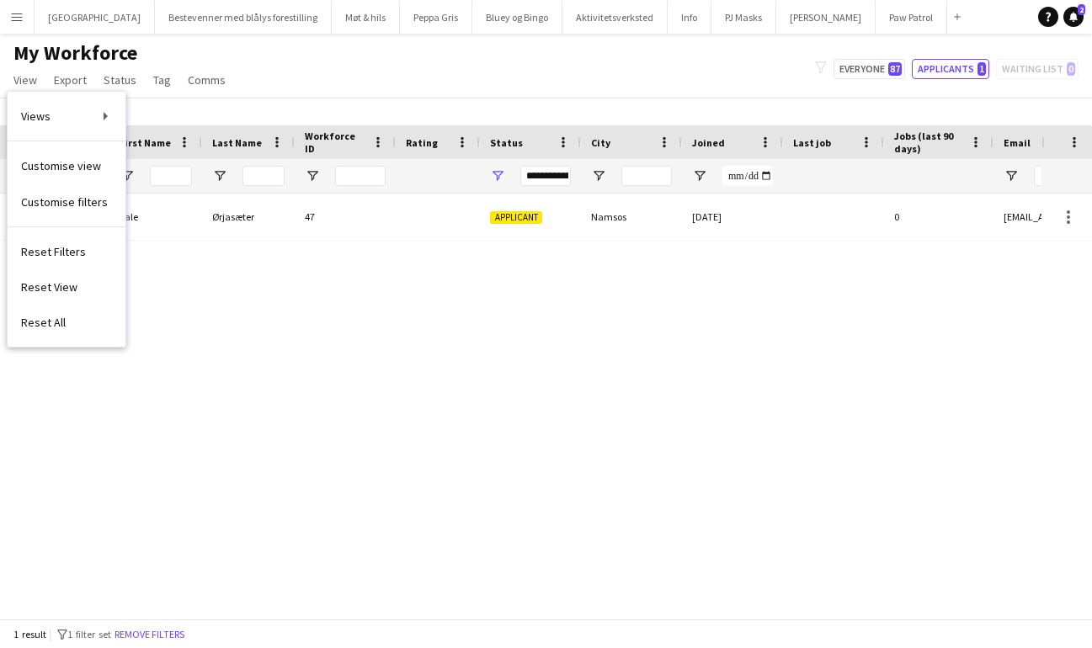
click at [355, 76] on div "My Workforce View Views Default view New view Update view Delete view Edit name…" at bounding box center [546, 68] width 1092 height 57
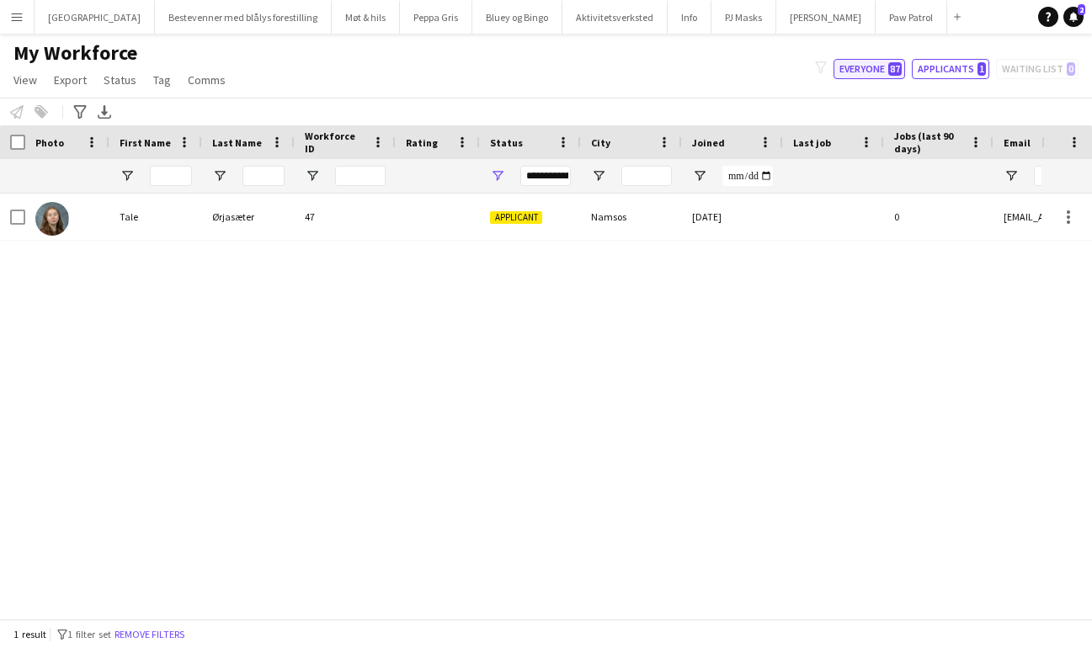
click at [869, 67] on button "Everyone 87" at bounding box center [869, 69] width 72 height 20
type input "**********"
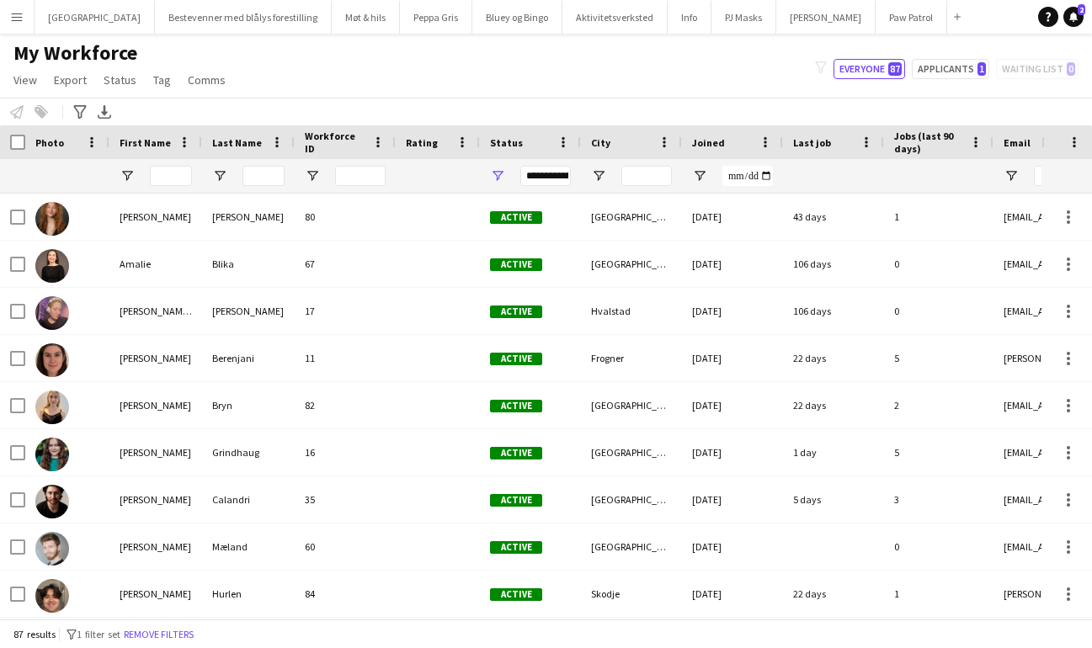
click at [341, 139] on span "Workforce ID" at bounding box center [335, 142] width 61 height 25
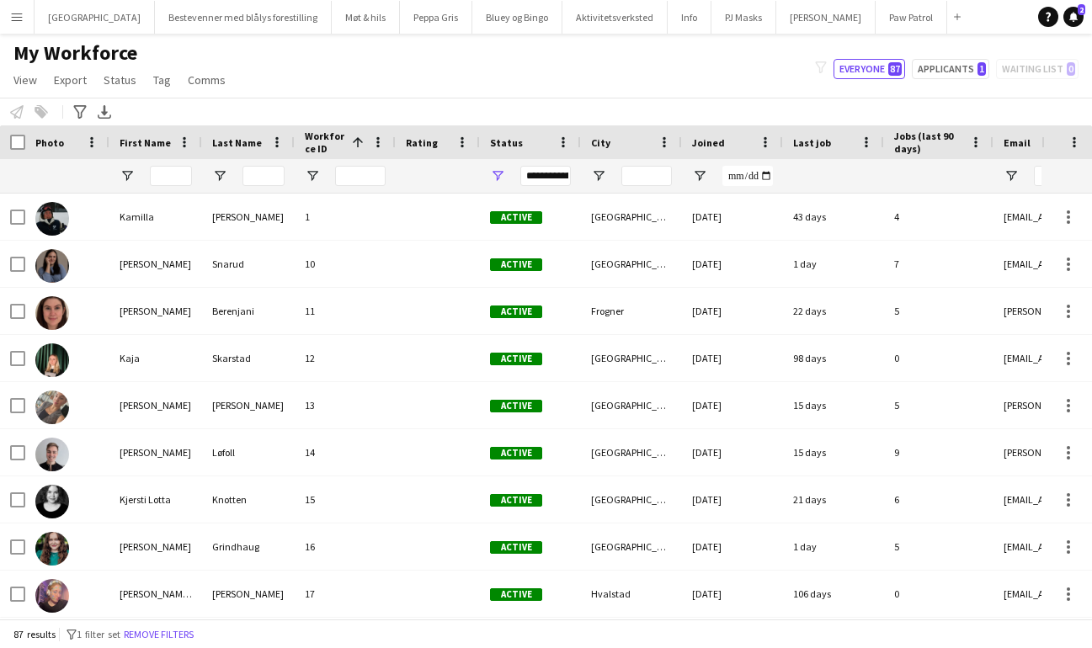
click at [350, 131] on div "Workforce ID 1" at bounding box center [335, 142] width 61 height 25
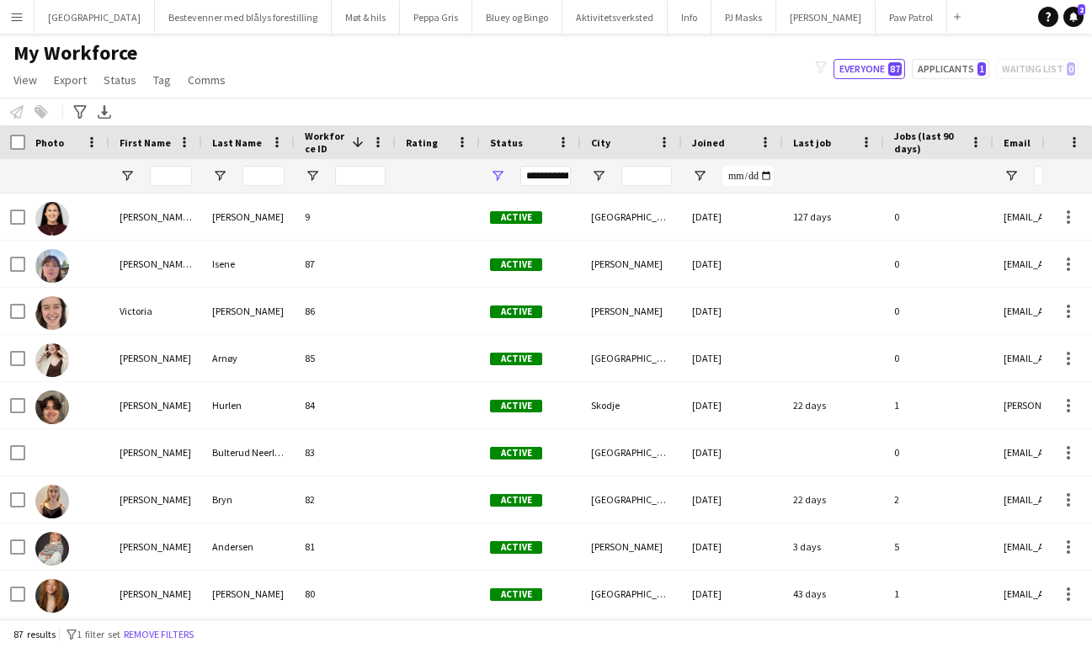
click at [140, 136] on span "First Name" at bounding box center [145, 142] width 51 height 13
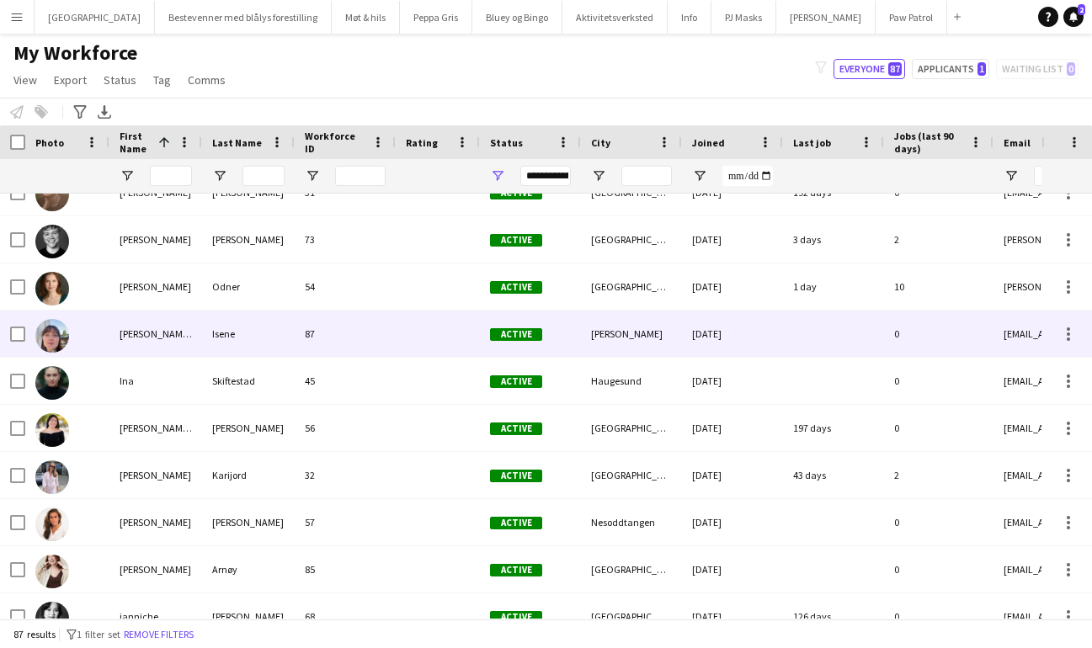
click at [150, 331] on div "Ida Marie" at bounding box center [155, 334] width 93 height 46
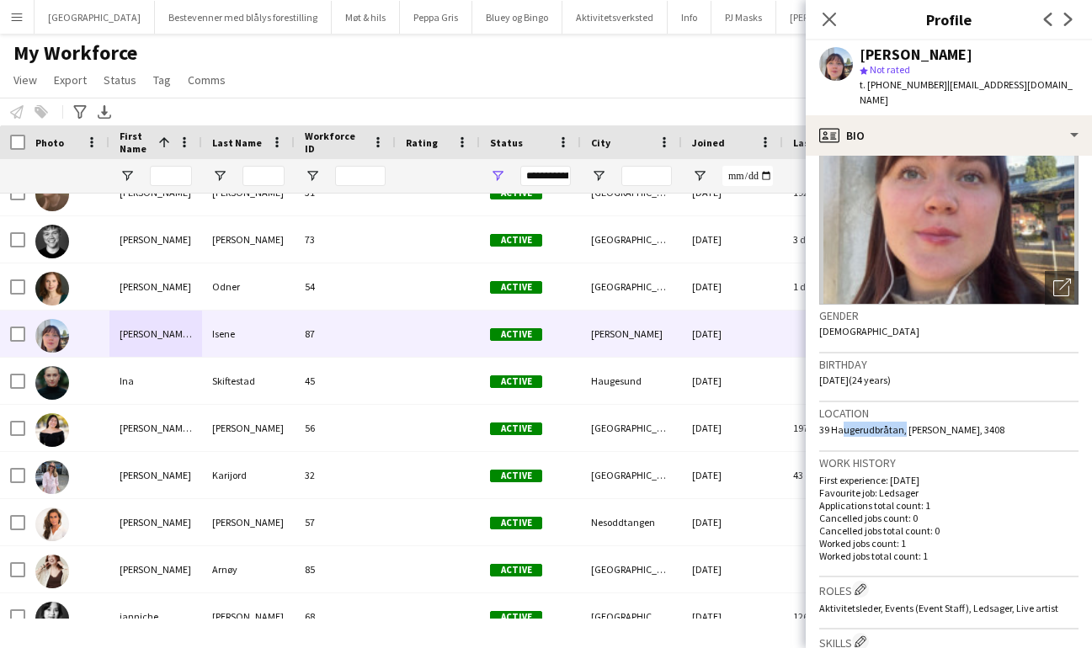
drag, startPoint x: 900, startPoint y: 416, endPoint x: 834, endPoint y: 415, distance: 65.7
click at [834, 423] on span "39 Haugerudbråtan, Tranby, 3408" at bounding box center [911, 429] width 185 height 13
copy span "augerudbråtan"
drag, startPoint x: 881, startPoint y: 85, endPoint x: 922, endPoint y: 84, distance: 41.2
click at [922, 84] on span "t. +4794973867" at bounding box center [903, 84] width 88 height 13
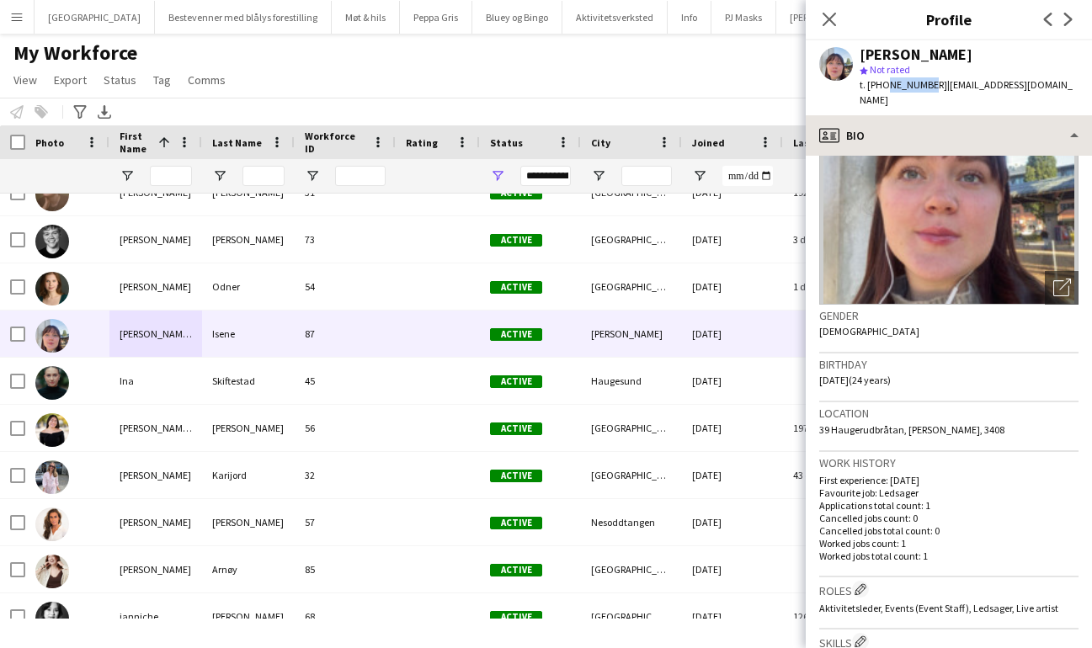
copy span "94973867"
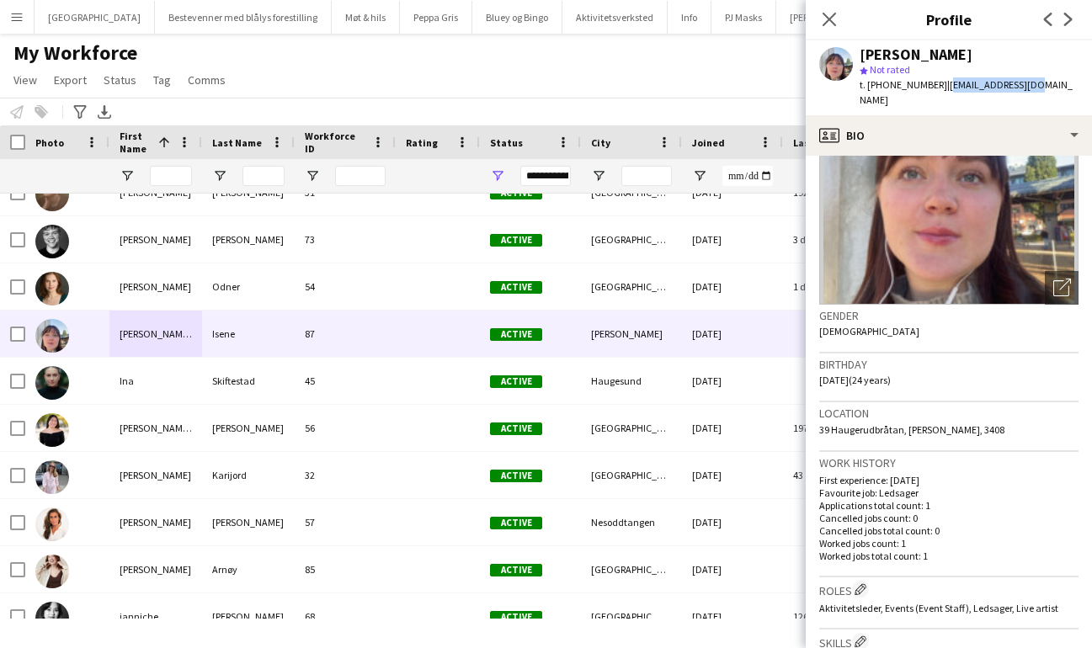
drag, startPoint x: 929, startPoint y: 87, endPoint x: 1013, endPoint y: 81, distance: 84.4
click at [1013, 81] on span "| imisene@gmail.com" at bounding box center [965, 92] width 213 height 28
copy span "imisene@gmail.com"
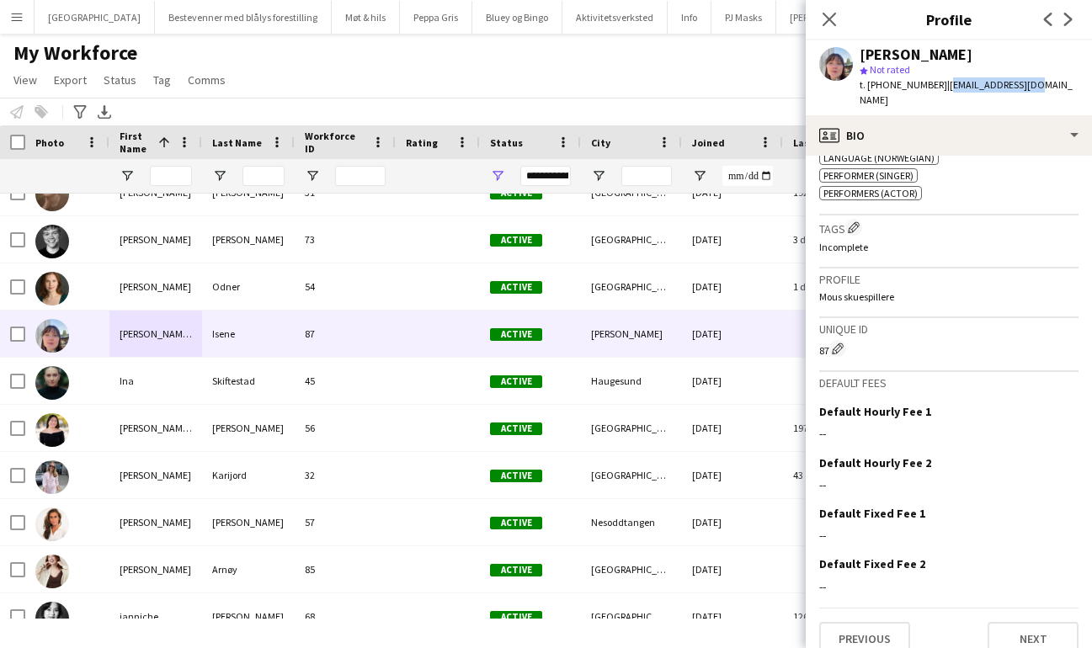
scroll to position [740, 0]
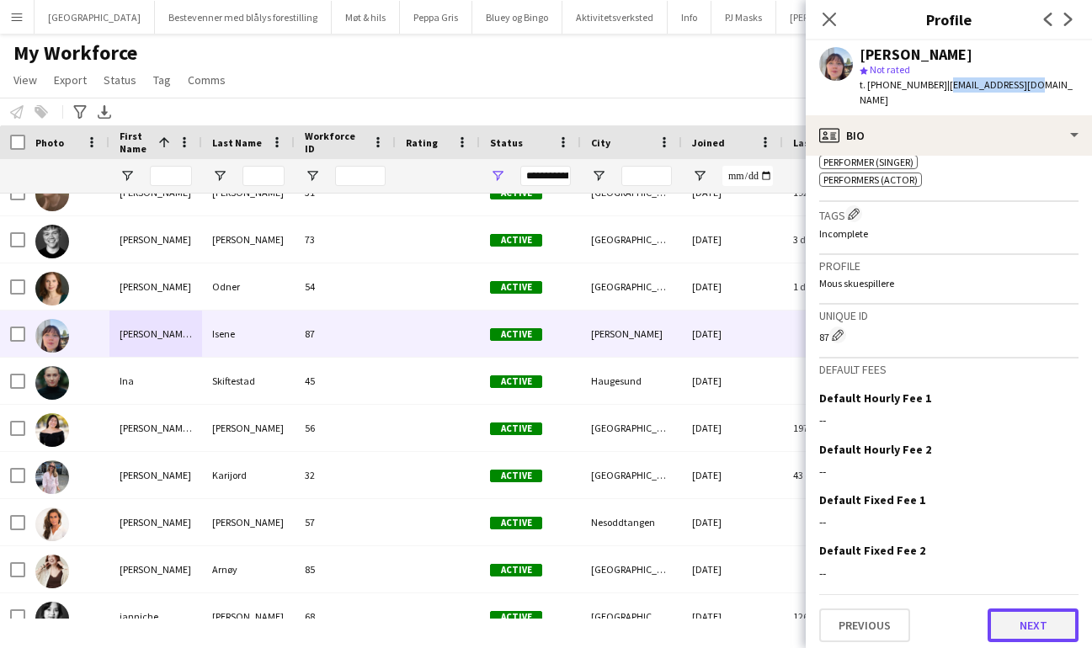
click at [1026, 628] on button "Next" at bounding box center [1032, 626] width 91 height 34
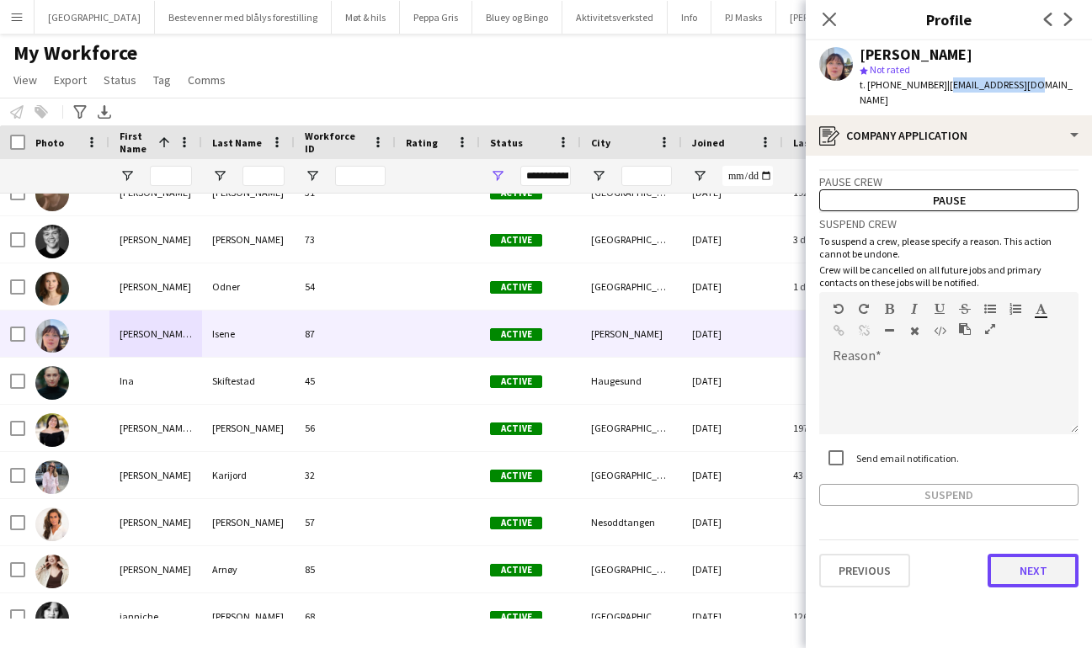
click at [1027, 554] on button "Next" at bounding box center [1032, 571] width 91 height 34
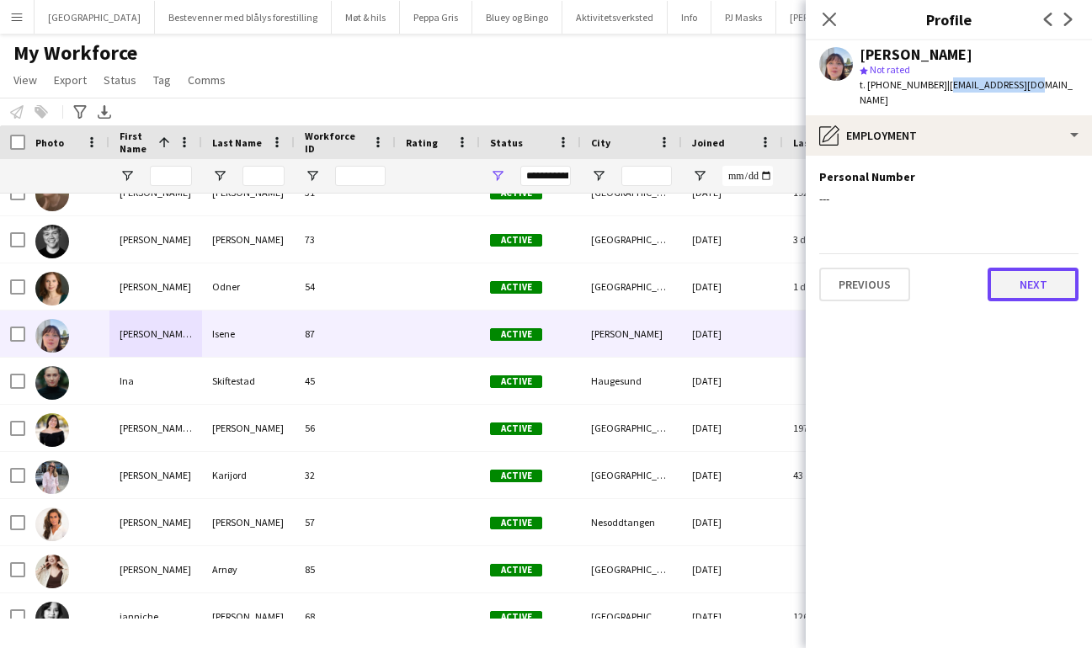
click at [1012, 269] on button "Next" at bounding box center [1032, 285] width 91 height 34
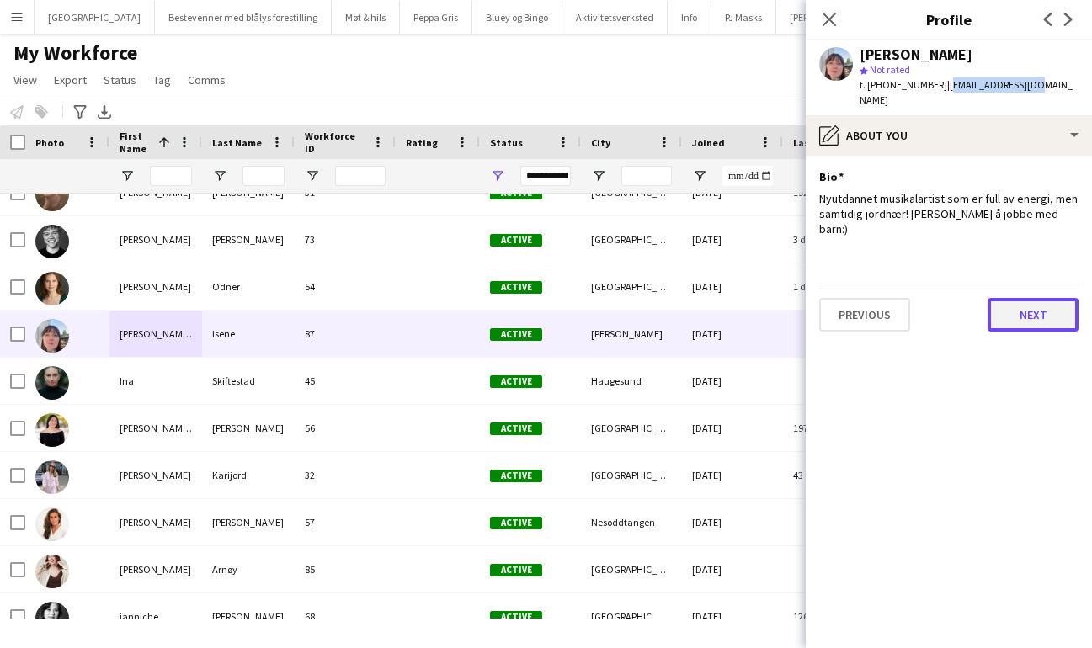
click at [1033, 298] on button "Next" at bounding box center [1032, 315] width 91 height 34
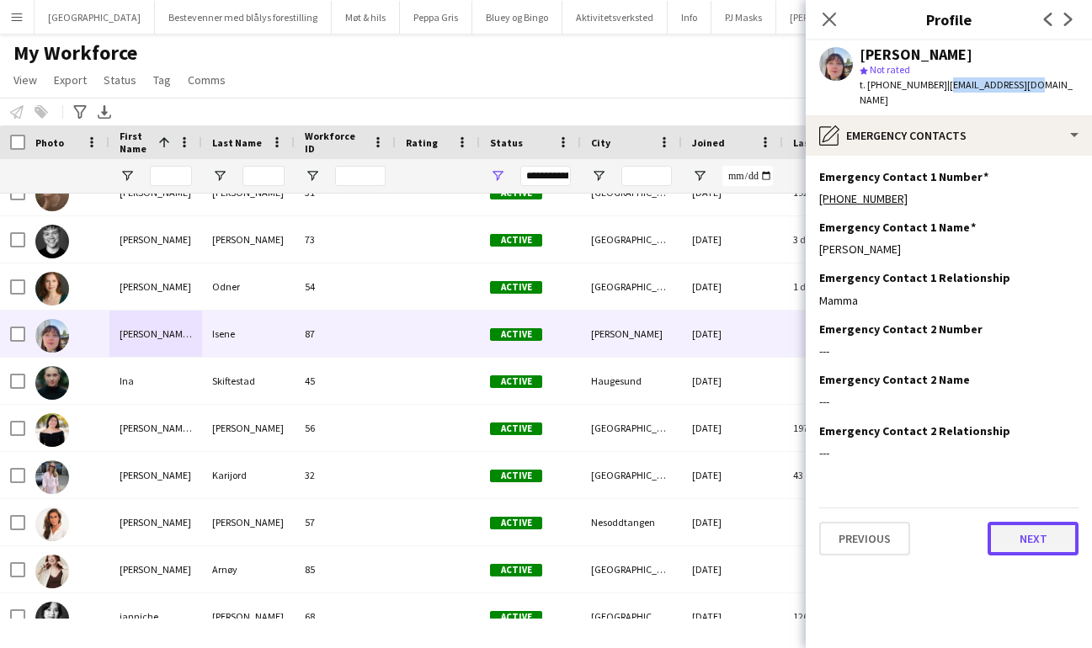
click at [1045, 522] on button "Next" at bounding box center [1032, 539] width 91 height 34
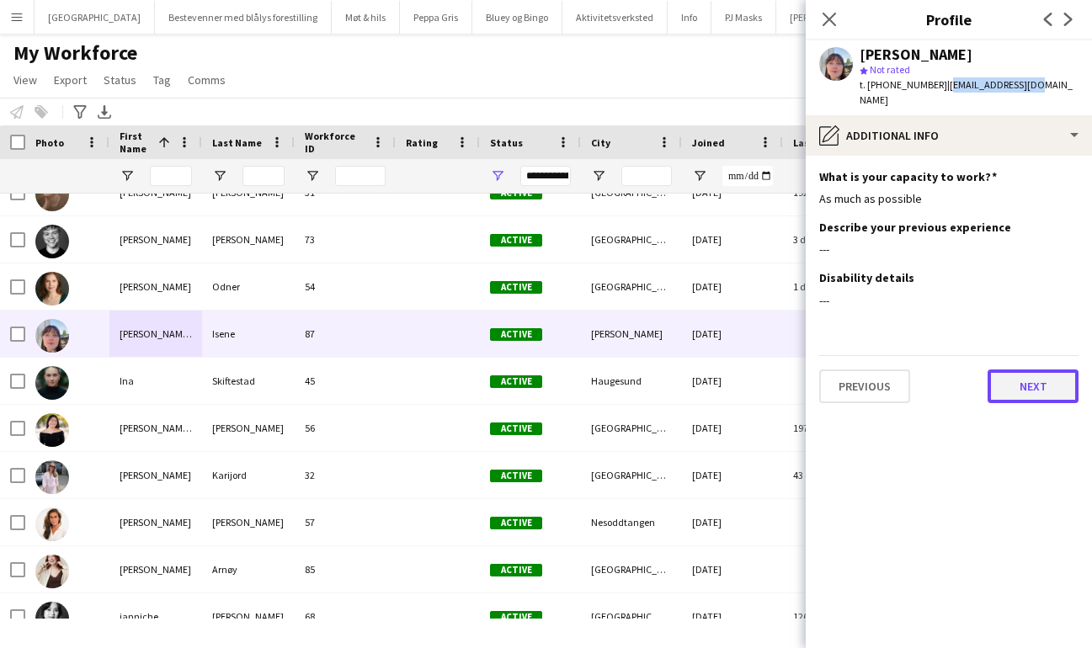
click at [1013, 369] on button "Next" at bounding box center [1032, 386] width 91 height 34
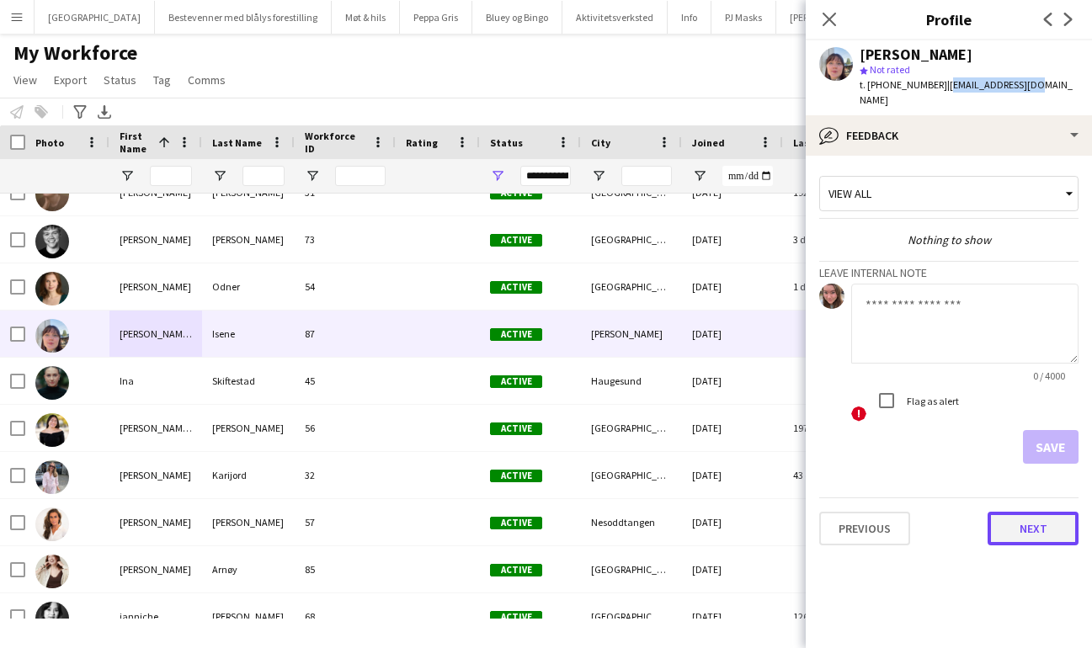
click at [1024, 516] on button "Next" at bounding box center [1032, 529] width 91 height 34
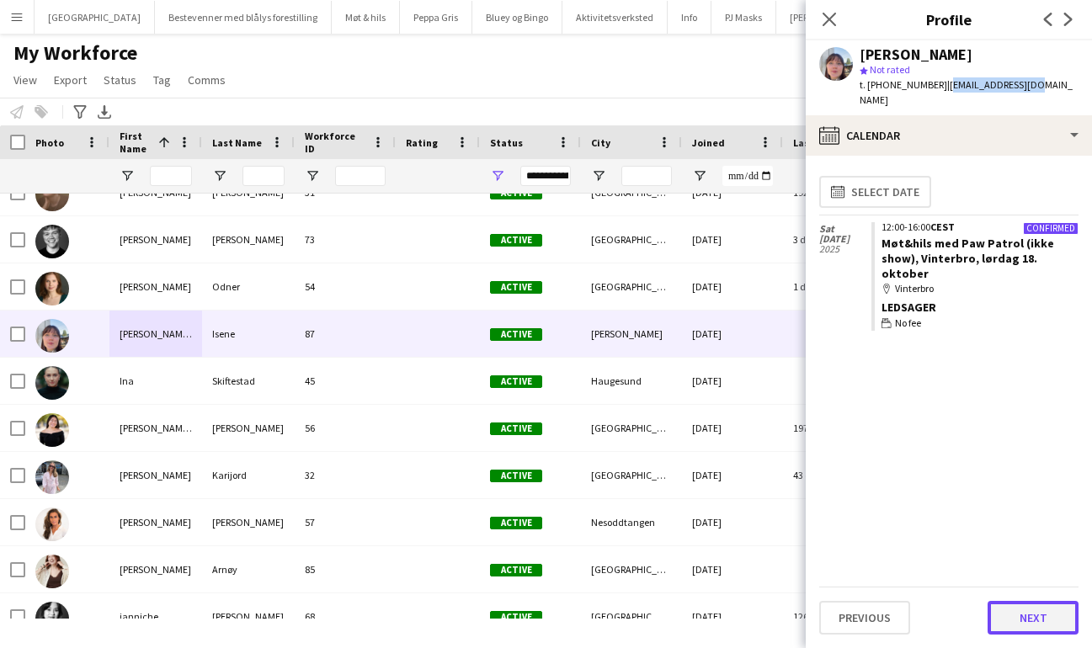
click at [1026, 630] on button "Next" at bounding box center [1032, 618] width 91 height 34
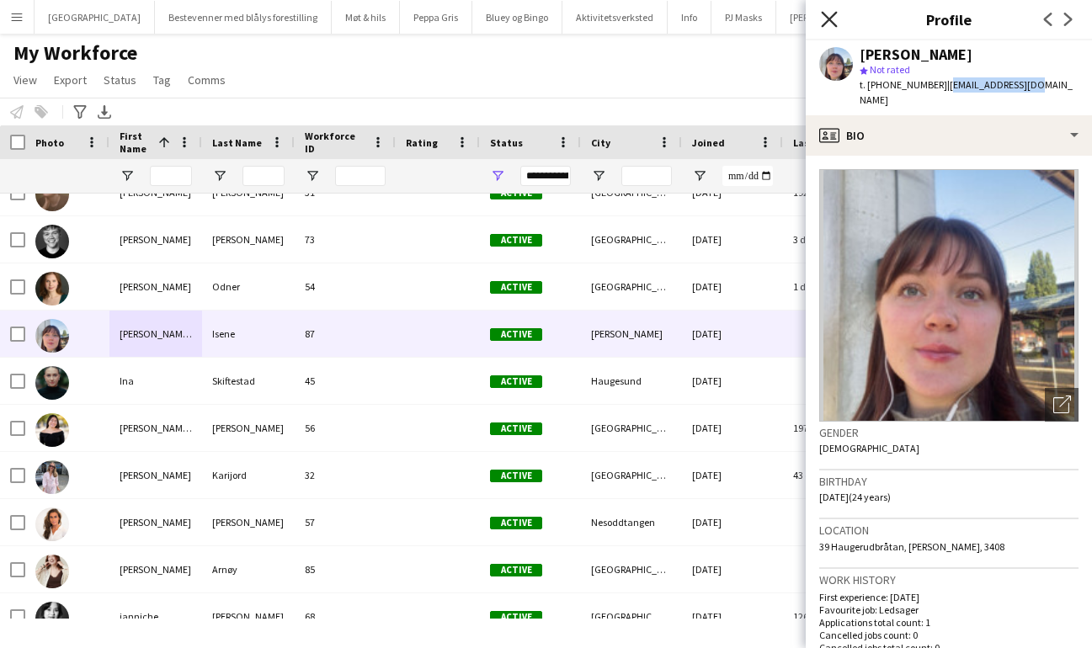
click at [833, 15] on icon at bounding box center [829, 19] width 16 height 16
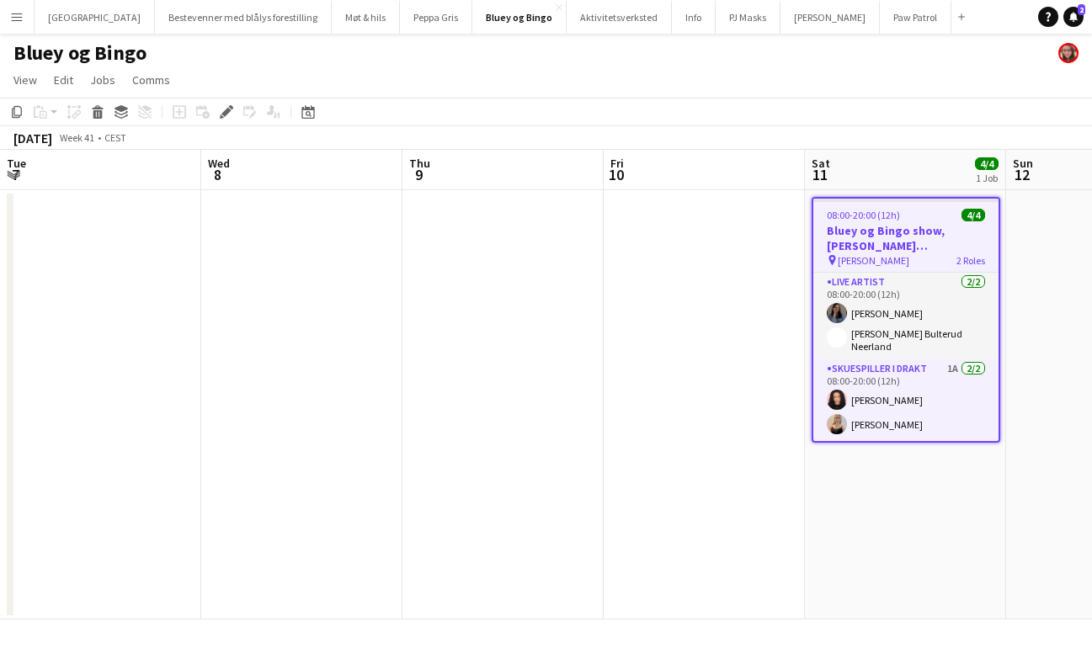
scroll to position [0, 579]
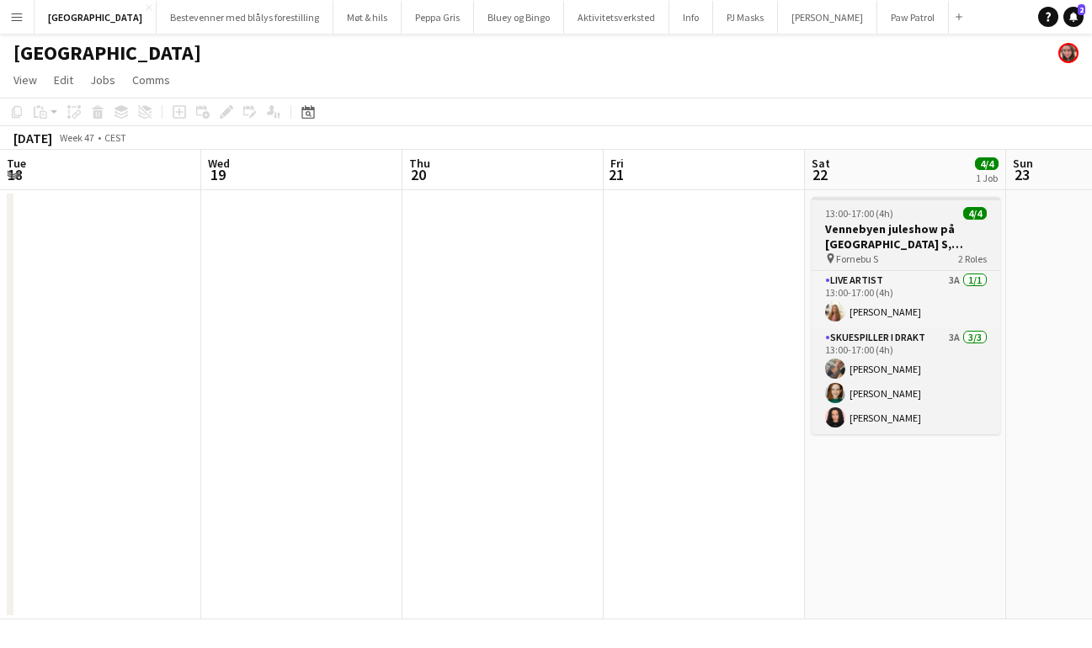
scroll to position [0, 505]
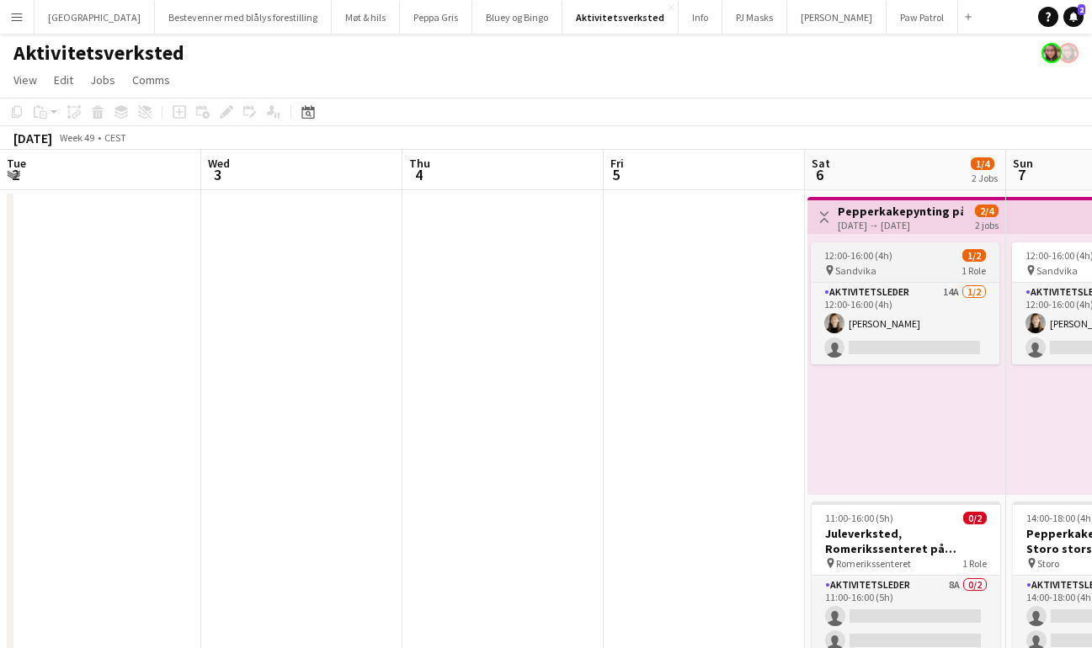
scroll to position [0, 579]
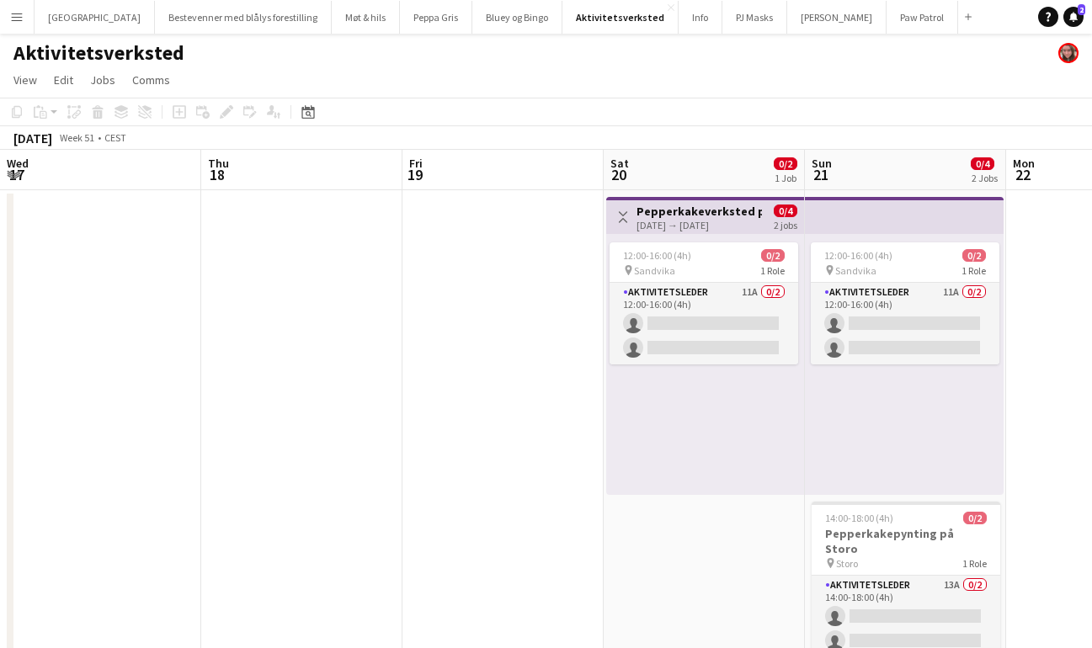
scroll to position [0, 454]
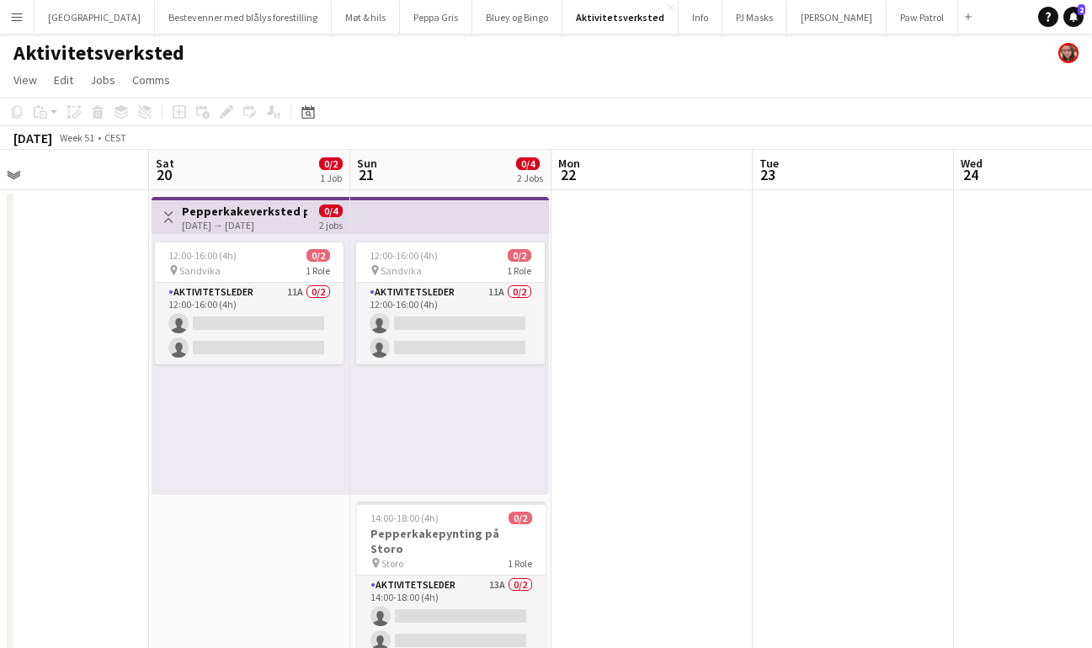
click at [24, 18] on button "Menu" at bounding box center [17, 17] width 34 height 34
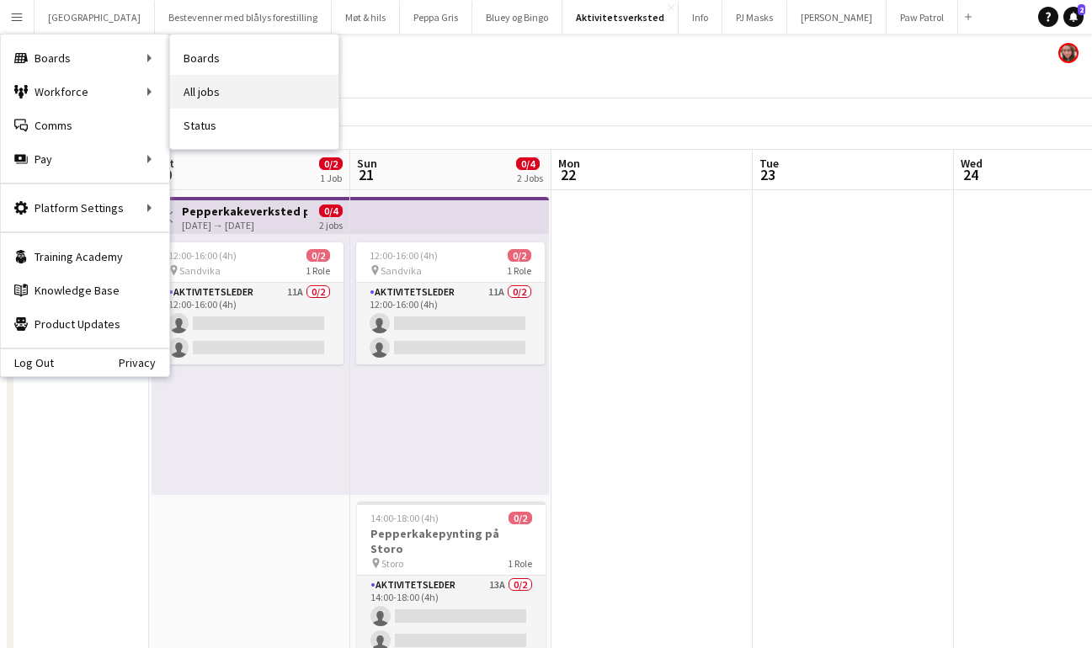
click at [210, 95] on link "All jobs" at bounding box center [254, 92] width 168 height 34
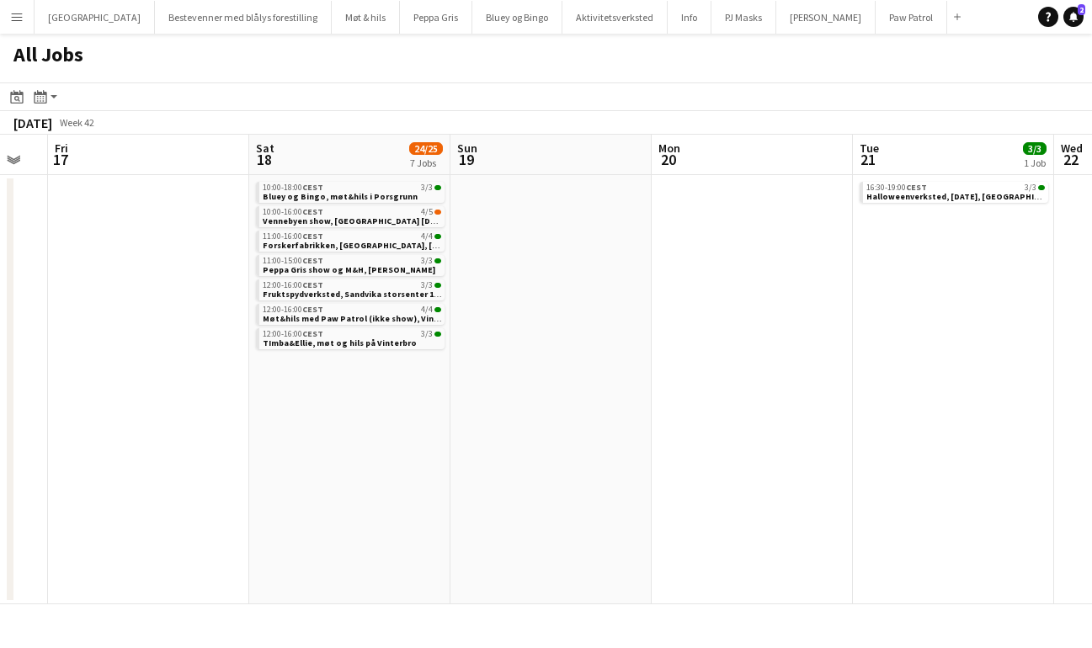
scroll to position [0, 588]
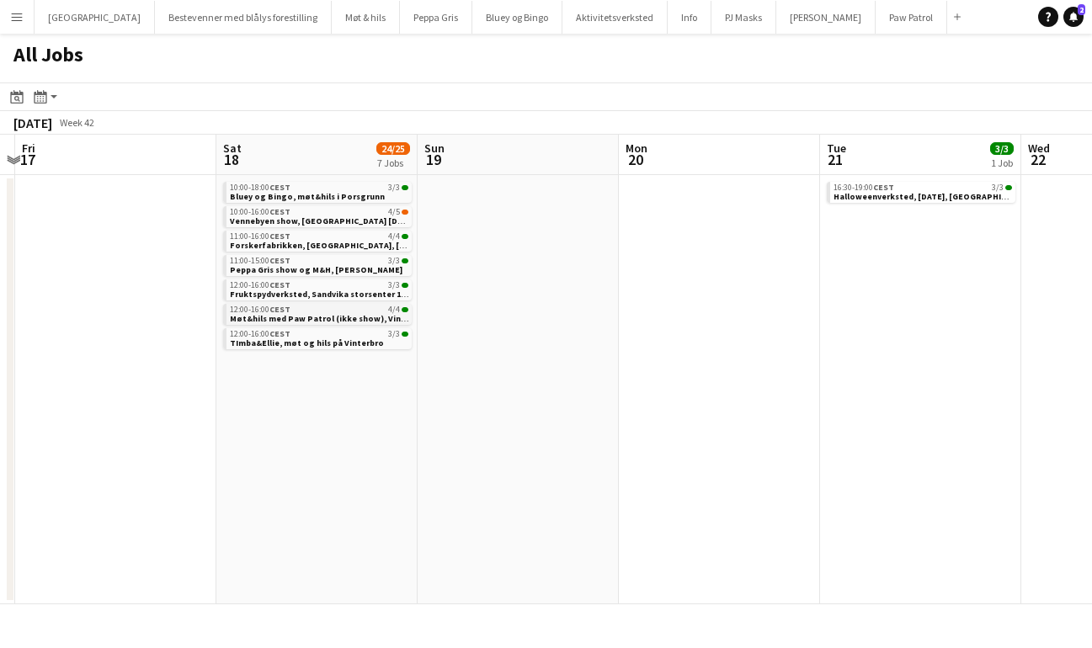
click at [322, 314] on span "Møt&hils med Paw Patrol (ikke show), Vinterbro, lørdag 18. oktober" at bounding box center [369, 318] width 279 height 11
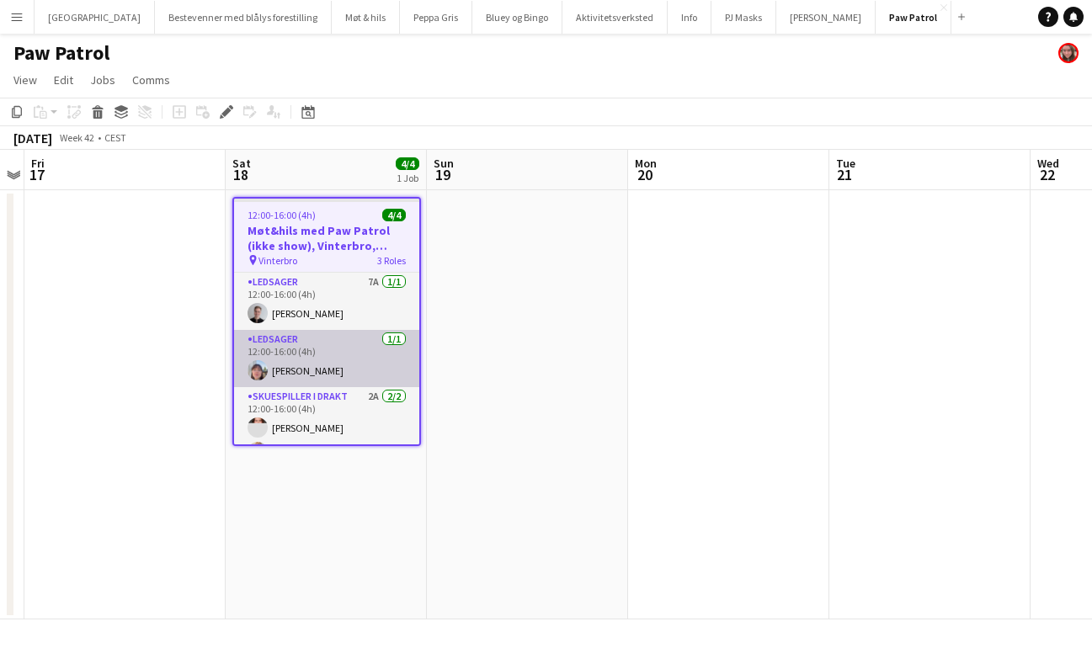
scroll to position [24, 0]
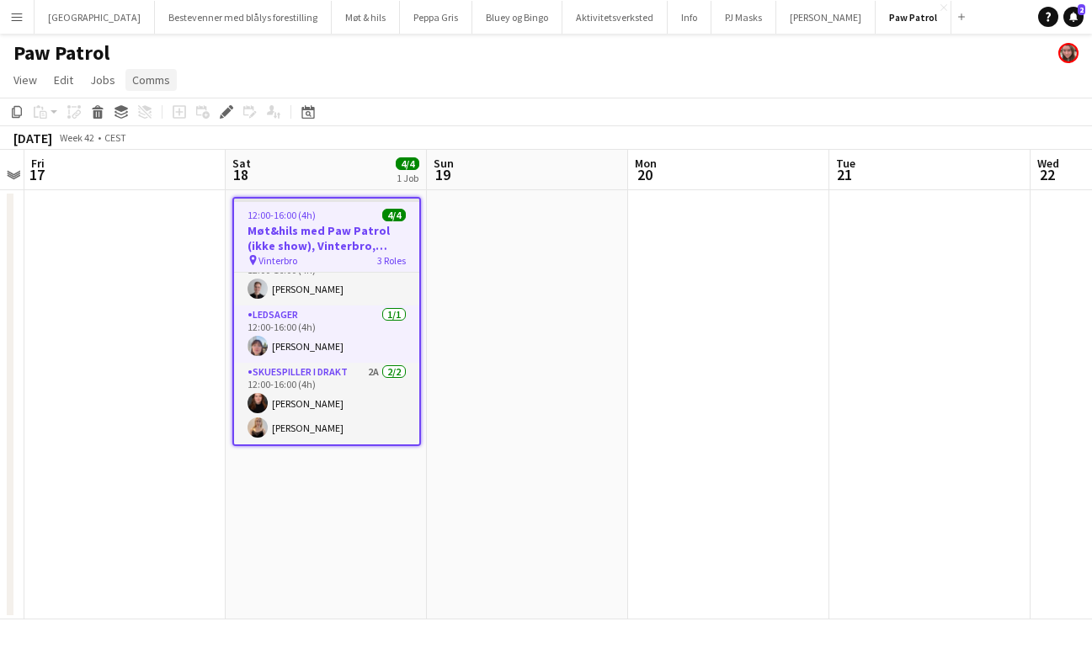
click at [159, 85] on span "Comms" at bounding box center [151, 79] width 38 height 15
click at [179, 147] on span "Create chat" at bounding box center [167, 151] width 59 height 15
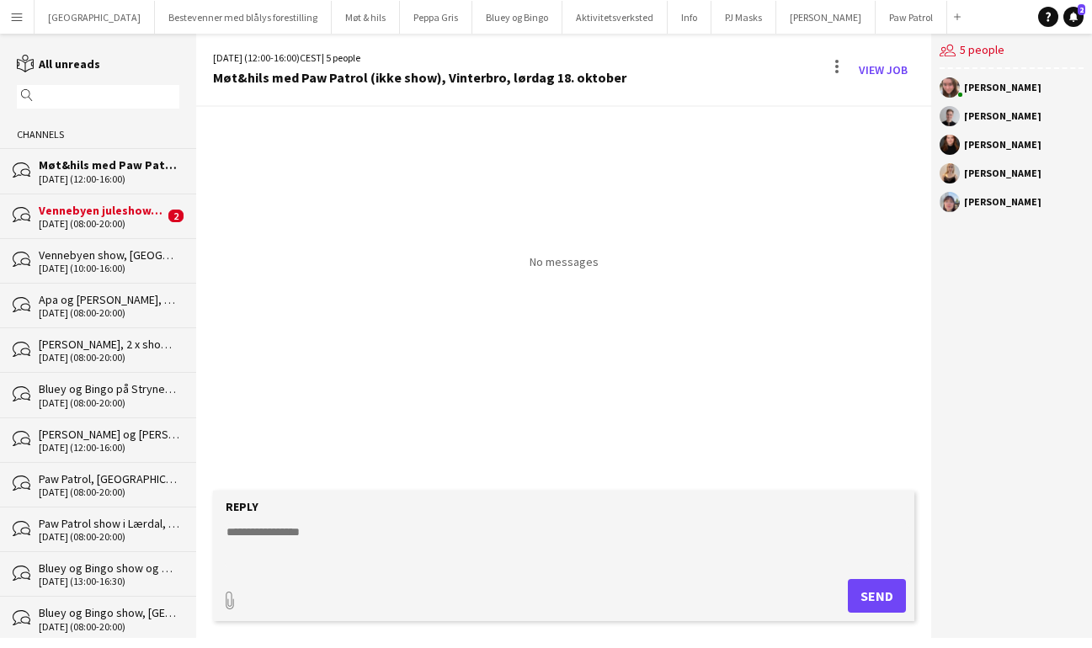
click at [337, 525] on textarea at bounding box center [566, 546] width 683 height 44
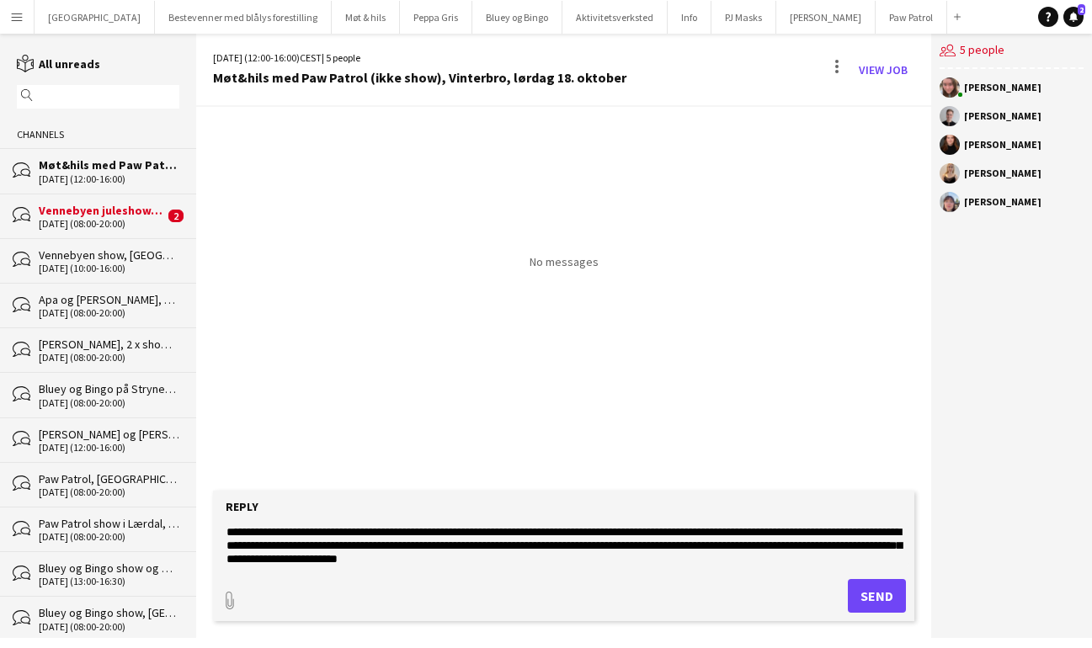
type textarea "**********"
click at [871, 588] on button "Send" at bounding box center [877, 596] width 58 height 34
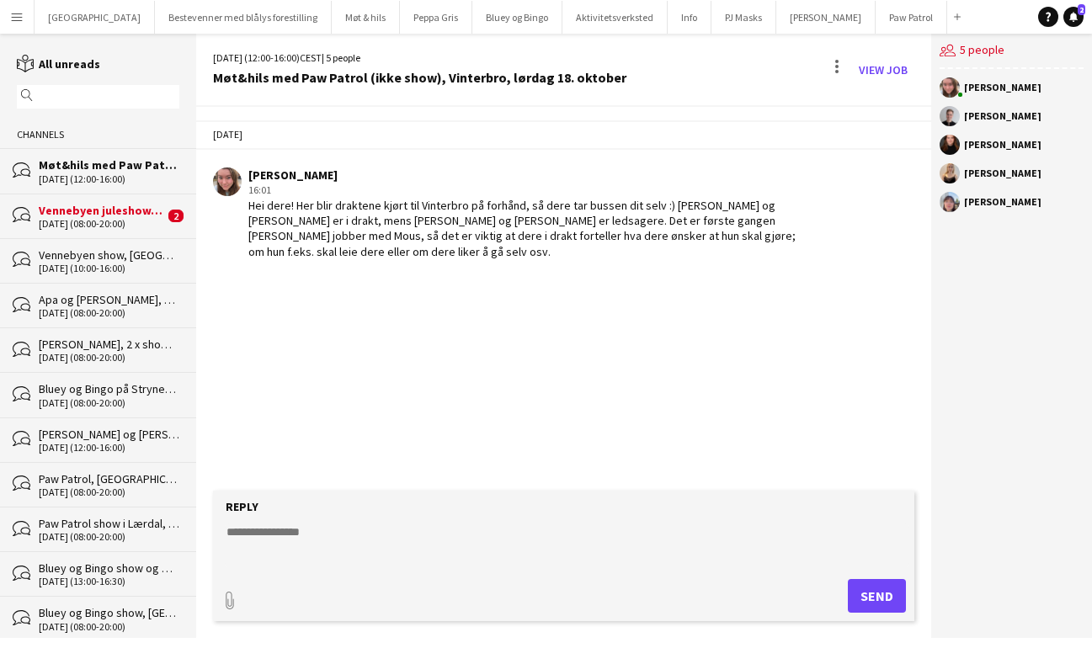
click at [85, 224] on div "[DATE] (08:00-20:00)" at bounding box center [101, 224] width 125 height 12
